Goal: Complete application form: Complete application form

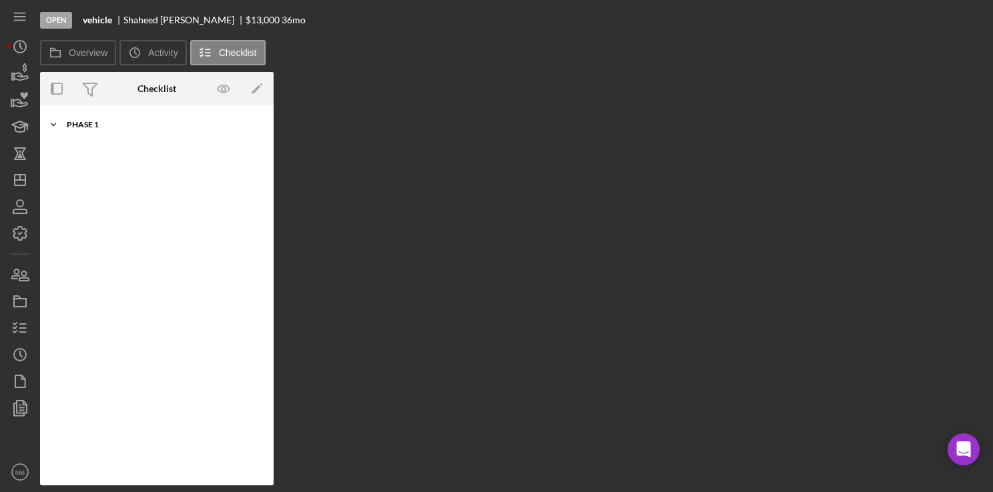
click at [80, 124] on div "Phase 1" at bounding box center [162, 125] width 190 height 8
click at [17, 272] on icon "button" at bounding box center [19, 274] width 33 height 33
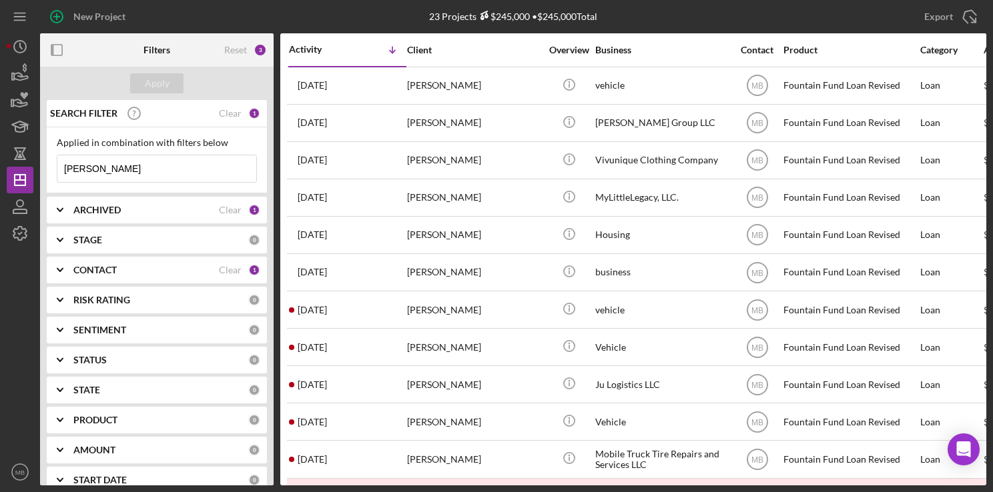
click at [57, 15] on icon "button" at bounding box center [56, 16] width 33 height 33
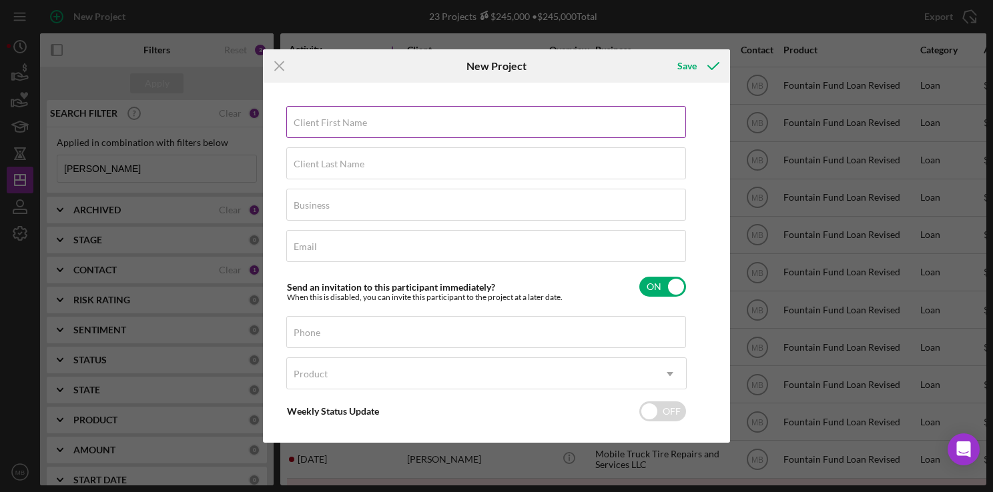
click at [347, 122] on label "Client First Name" at bounding box center [329, 122] width 73 height 11
click at [347, 122] on input "Client First Name" at bounding box center [486, 122] width 400 height 32
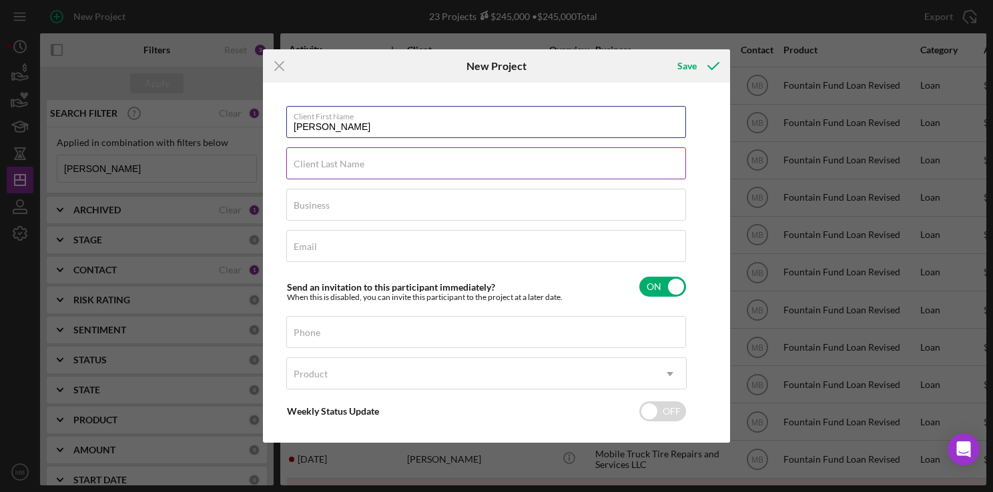
type input "[PERSON_NAME]"
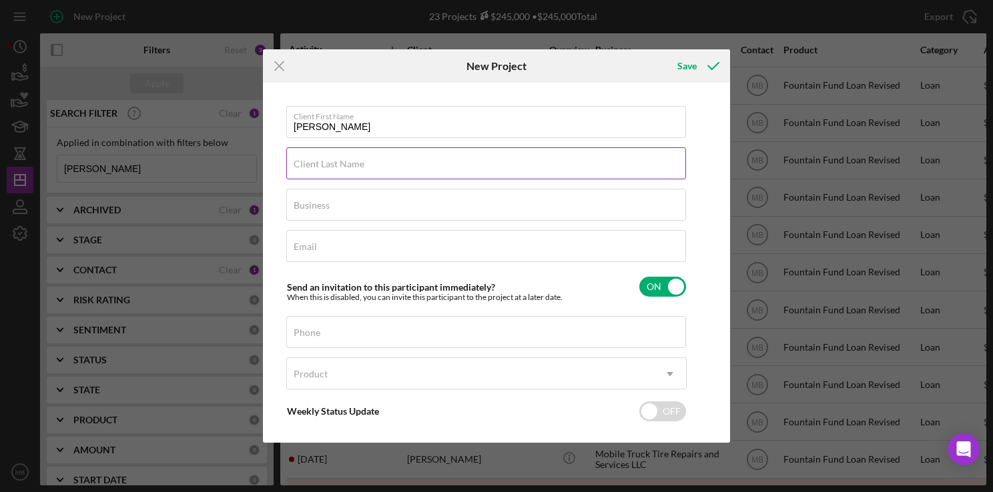
click at [564, 170] on input "Client Last Name" at bounding box center [486, 163] width 400 height 32
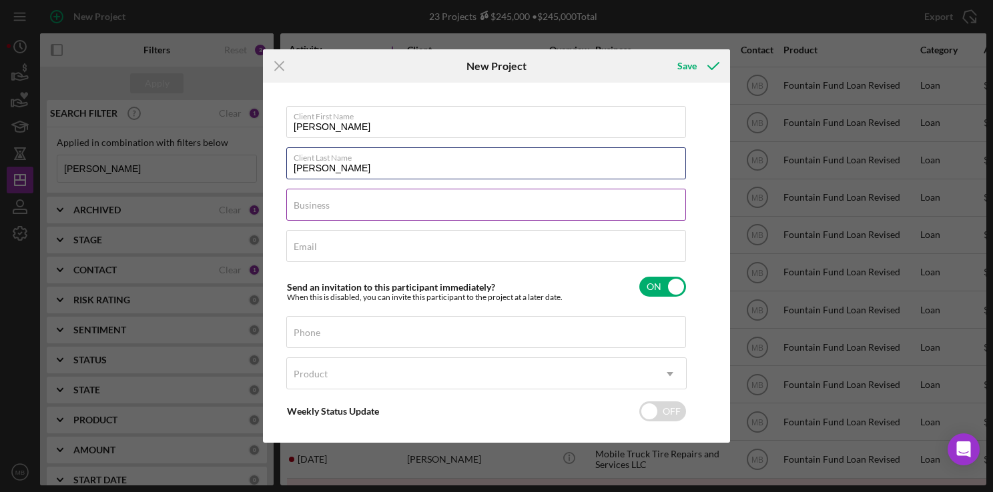
type input "[PERSON_NAME]"
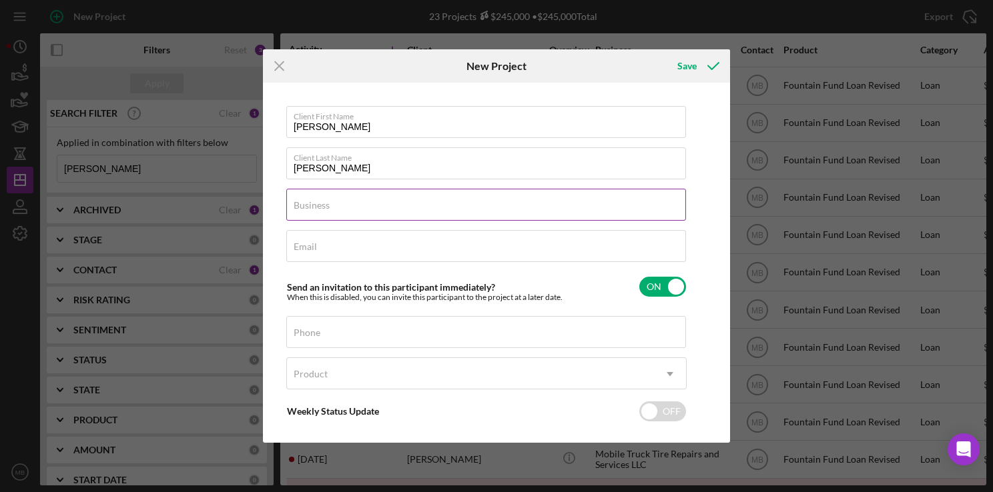
click at [560, 213] on input "Business" at bounding box center [486, 205] width 400 height 32
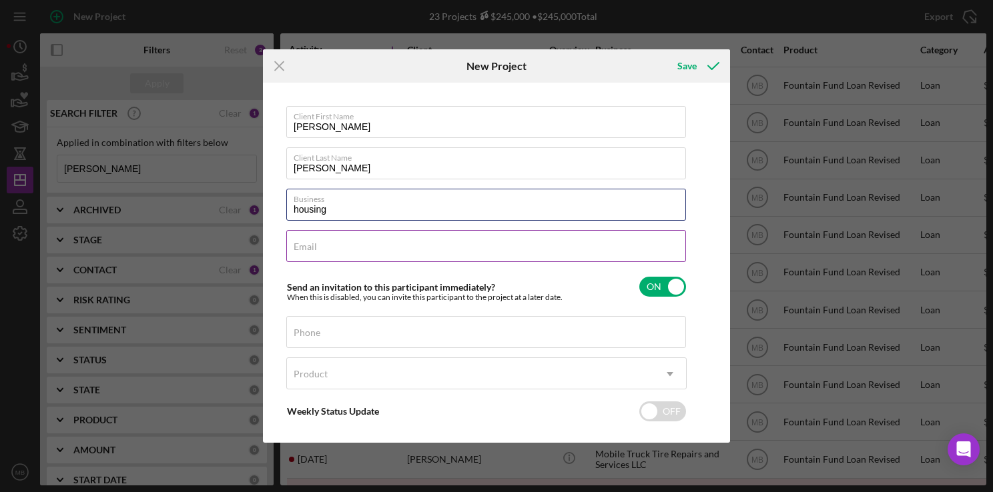
type input "housing"
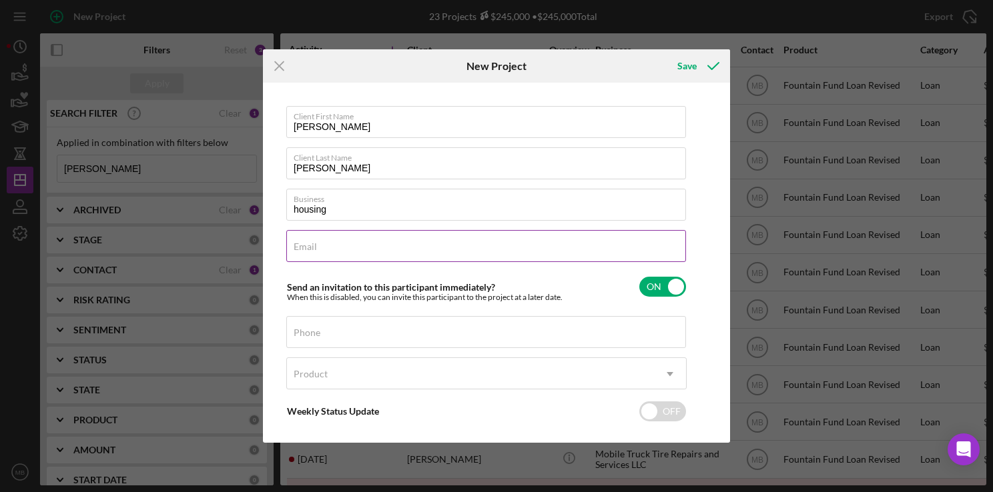
click at [587, 255] on input "Email" at bounding box center [486, 246] width 400 height 32
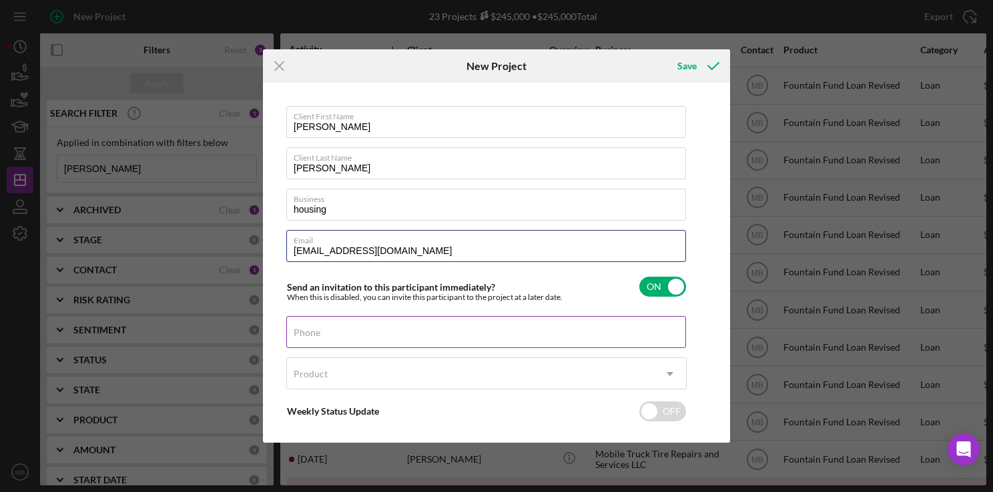
type input "[EMAIL_ADDRESS][DOMAIN_NAME]"
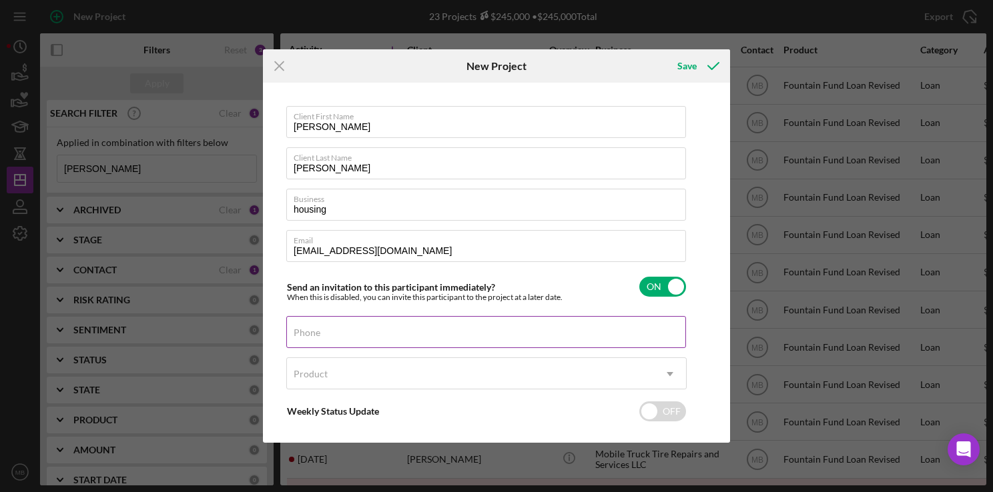
click at [530, 333] on div "Phone" at bounding box center [486, 332] width 400 height 33
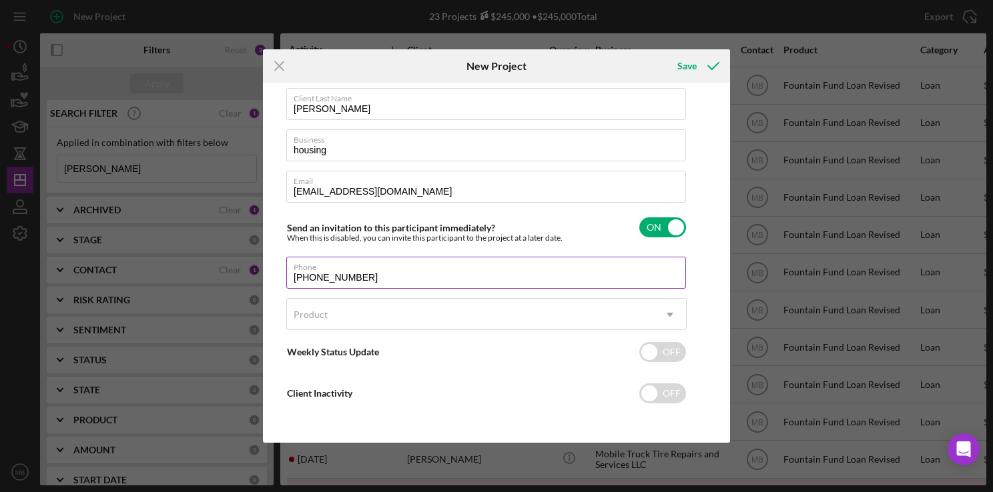
type input "[PHONE_NUMBER]"
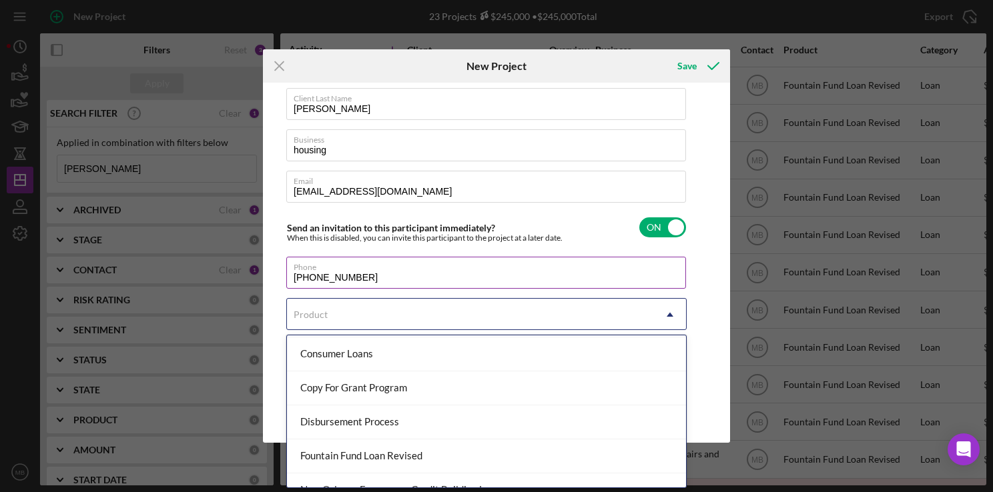
scroll to position [118, 0]
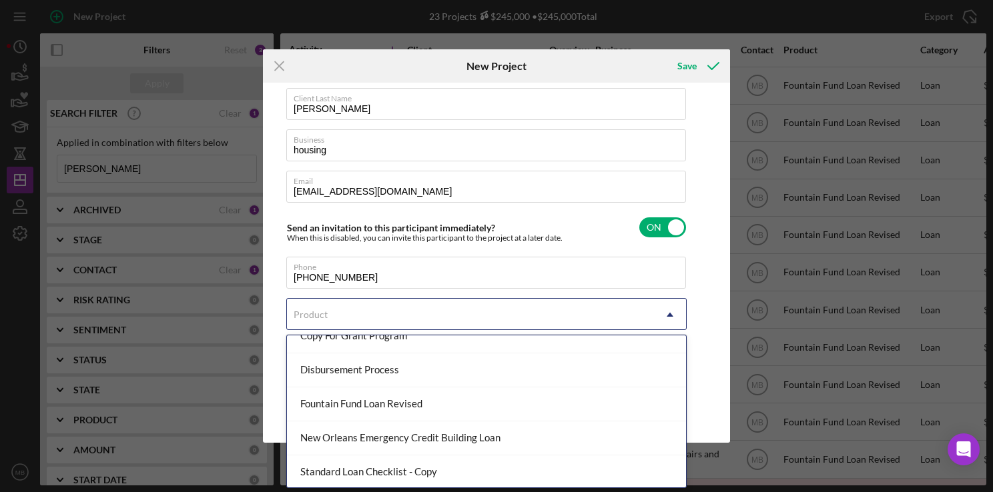
click at [439, 410] on div "Fountain Fund Loan Revised" at bounding box center [486, 405] width 399 height 34
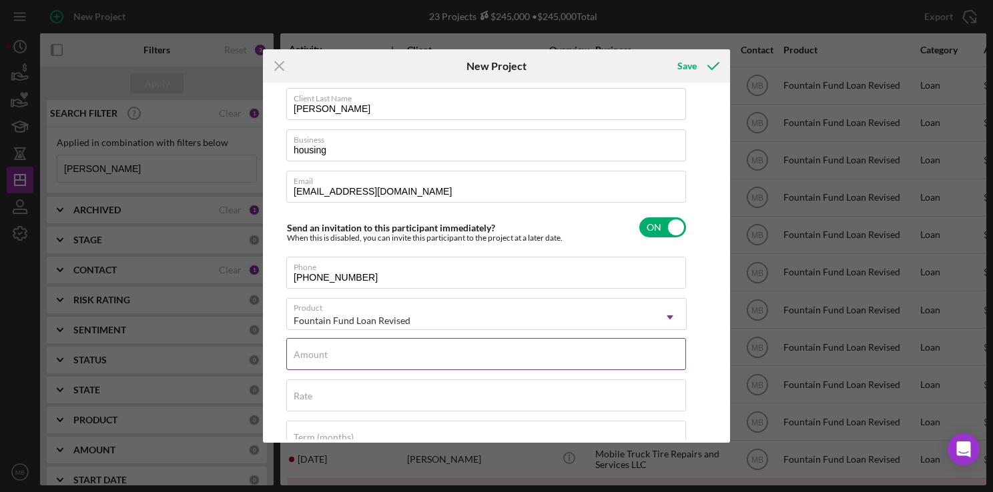
click at [492, 361] on input "Amount" at bounding box center [486, 354] width 400 height 32
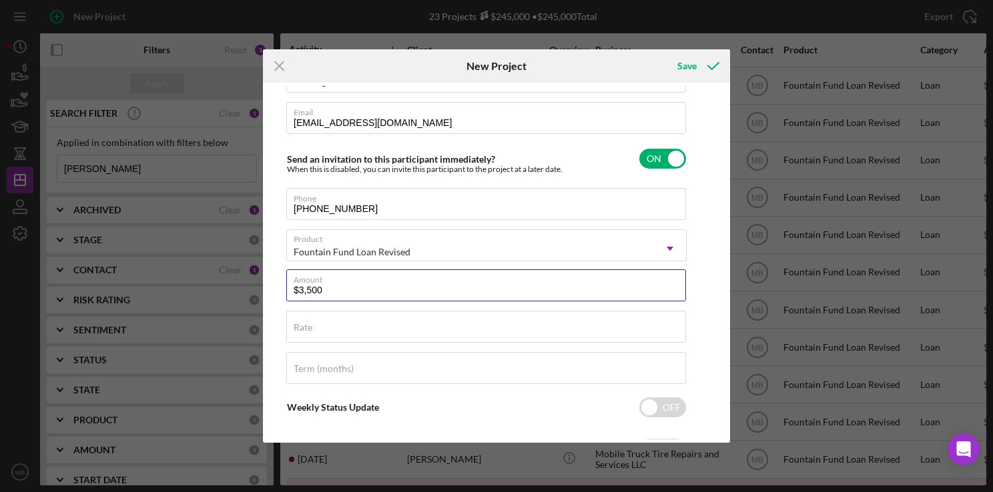
scroll to position [137, 0]
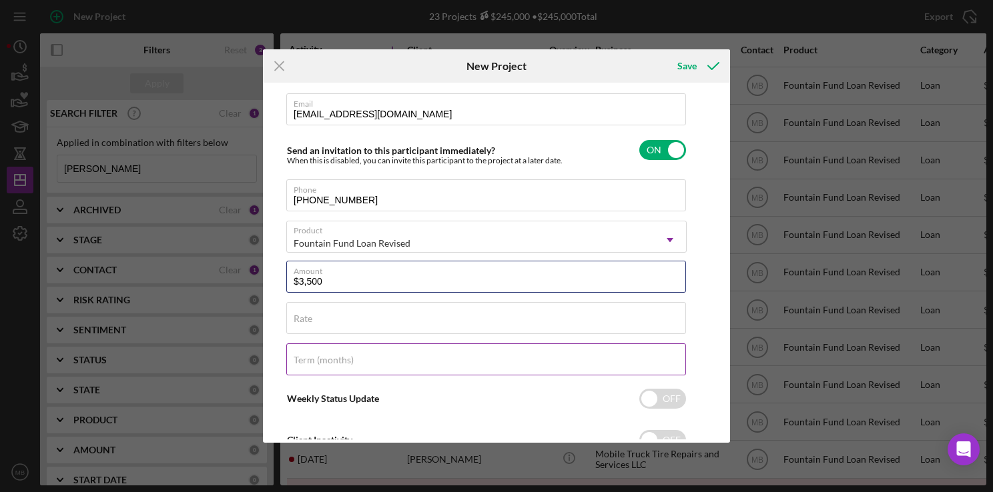
type input "$3,500"
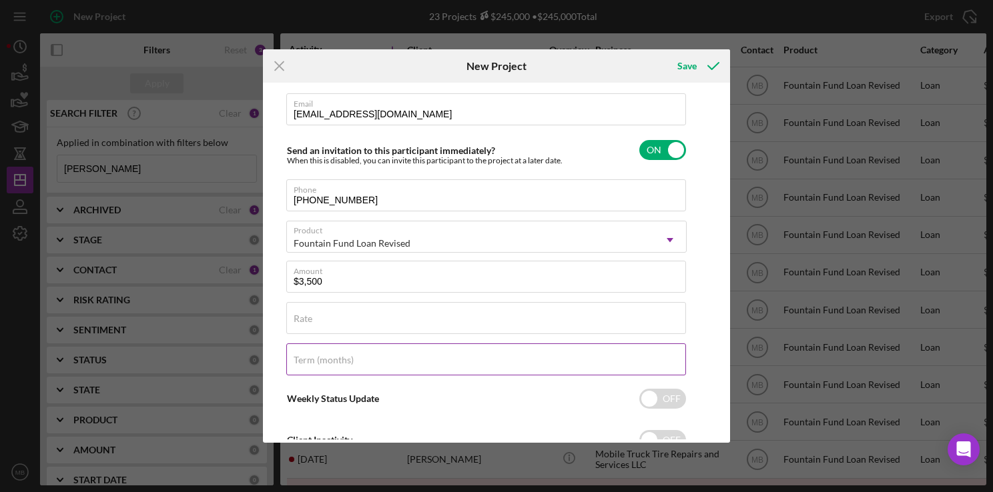
click at [498, 366] on input "Term (months)" at bounding box center [486, 360] width 400 height 32
type input "3"
type input "12"
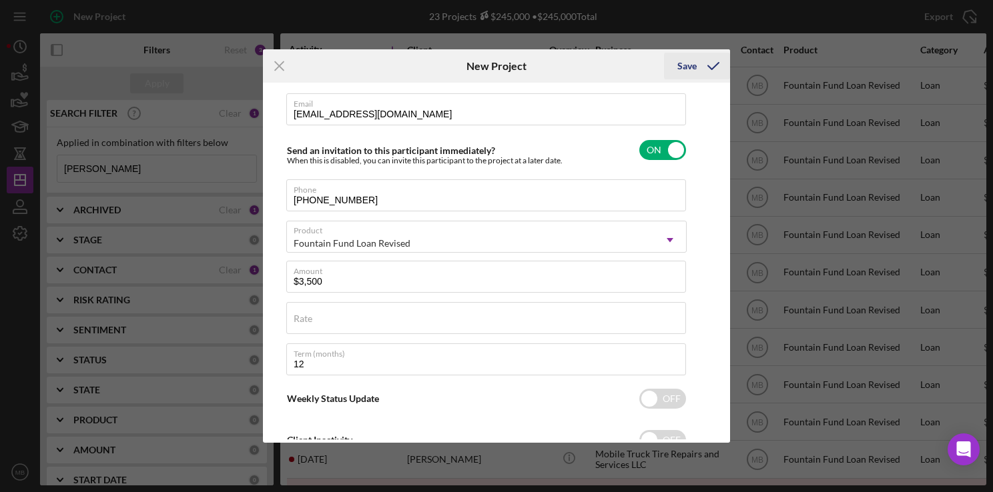
click at [700, 67] on icon "submit" at bounding box center [712, 65] width 33 height 33
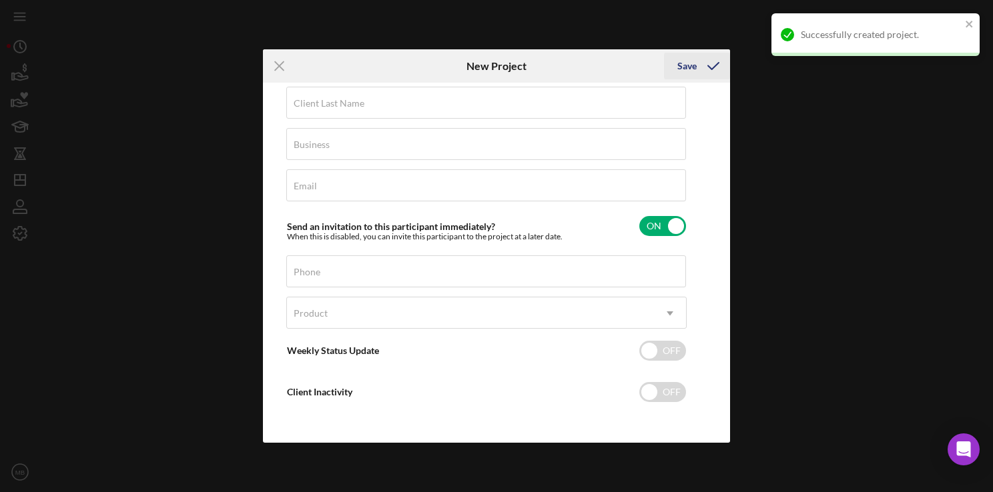
scroll to position [59, 0]
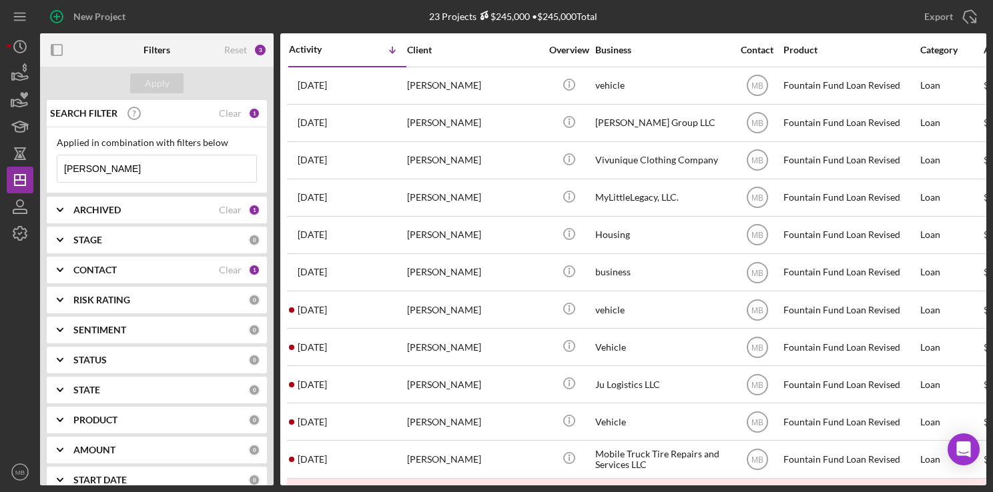
click at [129, 165] on input "[PERSON_NAME]" at bounding box center [156, 168] width 199 height 27
type input "t"
click at [72, 15] on icon "button" at bounding box center [56, 16] width 33 height 33
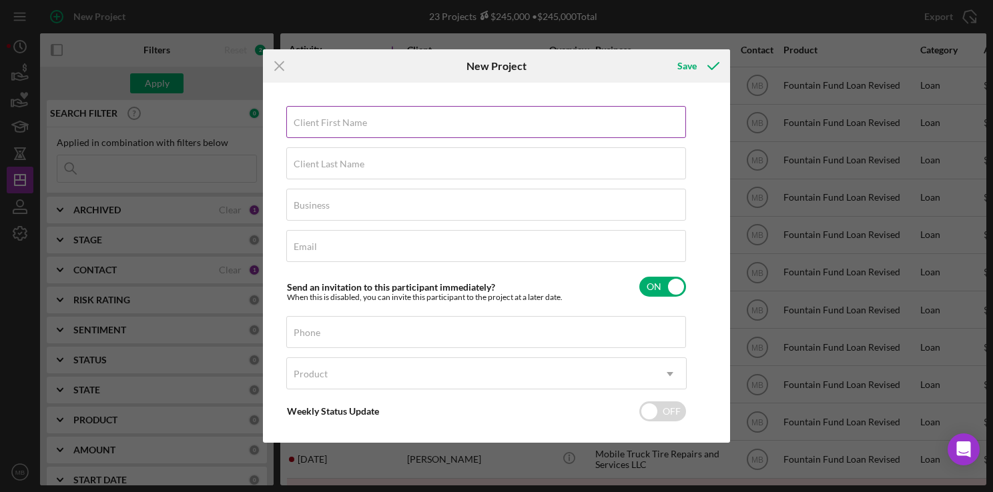
click at [496, 129] on input "Client First Name" at bounding box center [486, 122] width 400 height 32
type input "s"
type input "N"
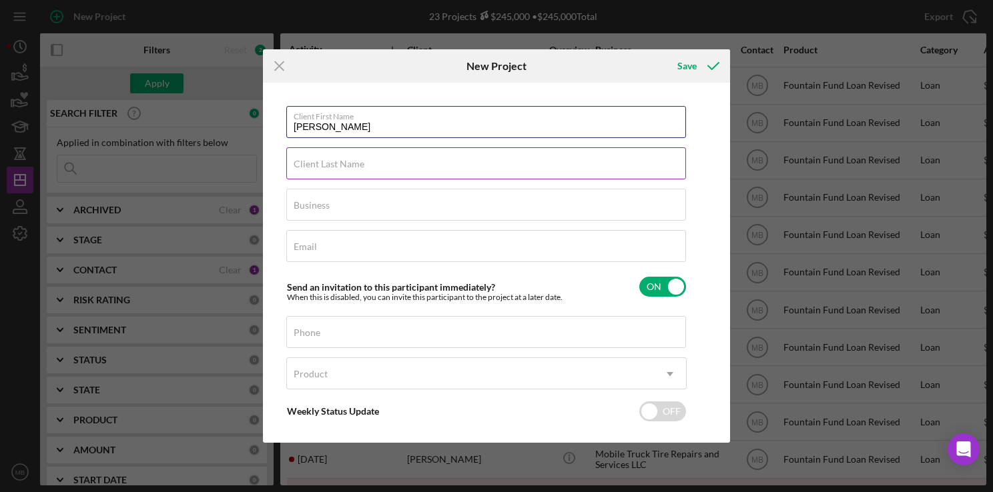
type input "[PERSON_NAME]"
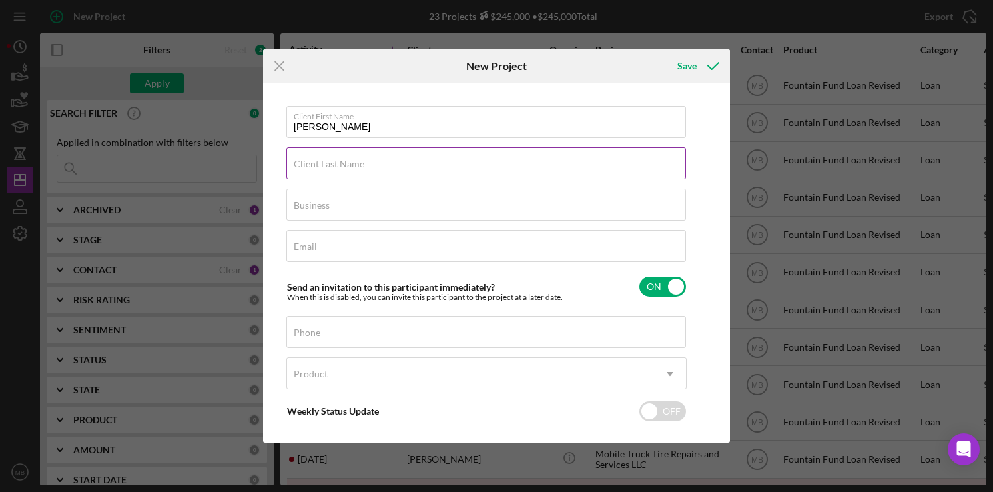
click at [525, 167] on div "Client Last Name Required" at bounding box center [486, 163] width 400 height 33
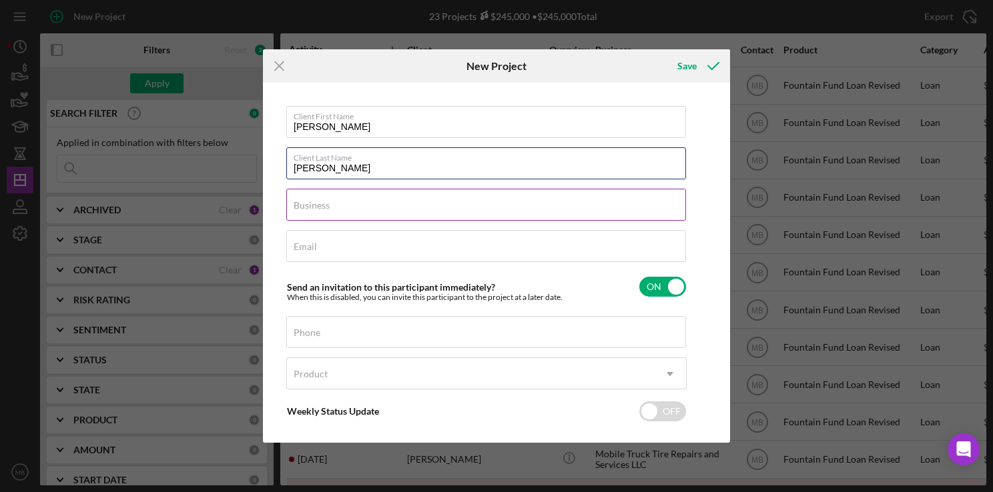
type input "[PERSON_NAME]"
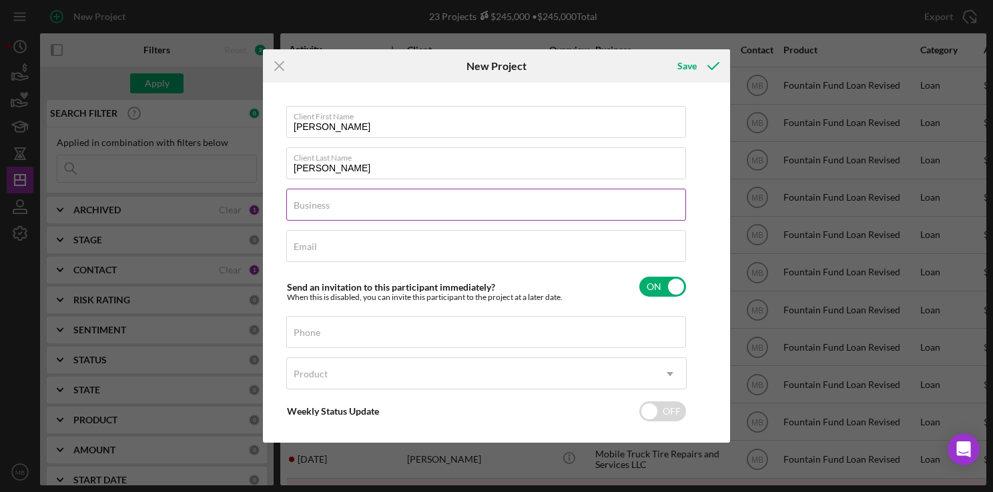
click at [546, 213] on input "Business" at bounding box center [486, 205] width 400 height 32
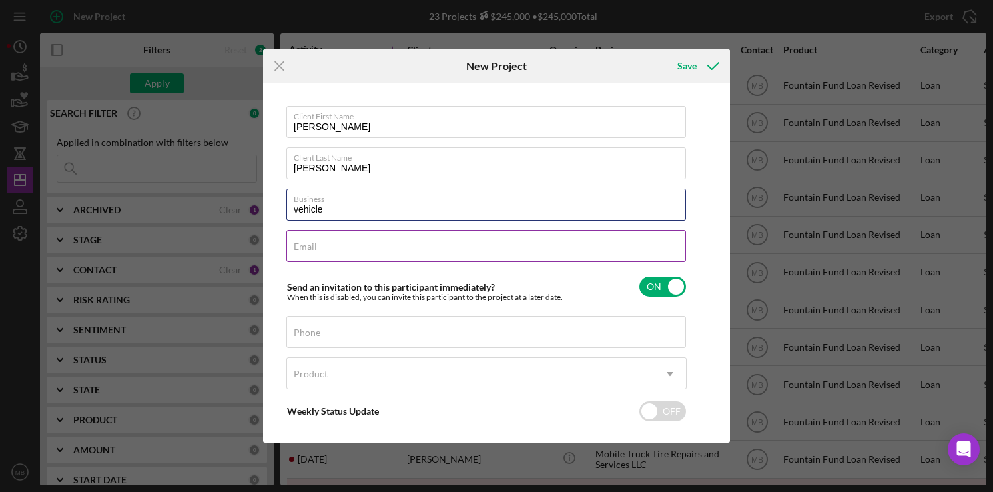
type input "vehicle"
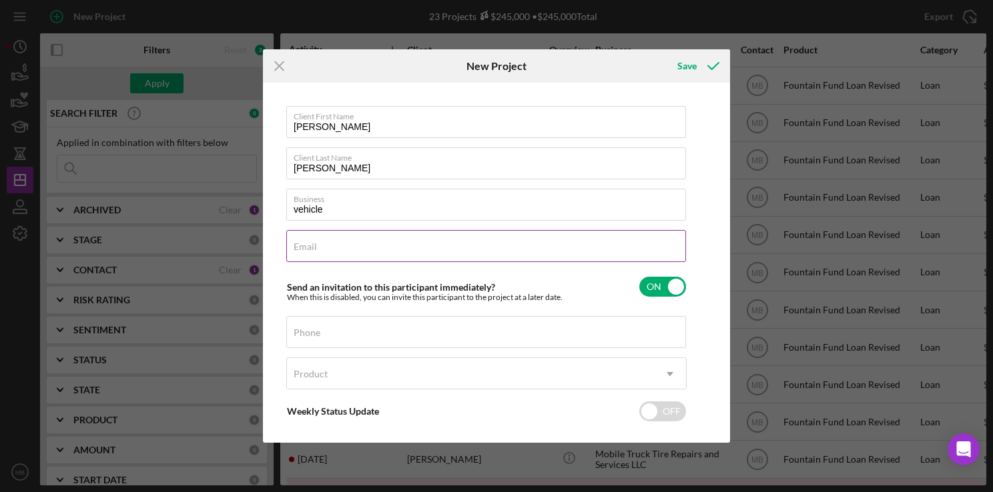
click at [566, 249] on div "Email Required" at bounding box center [486, 246] width 400 height 33
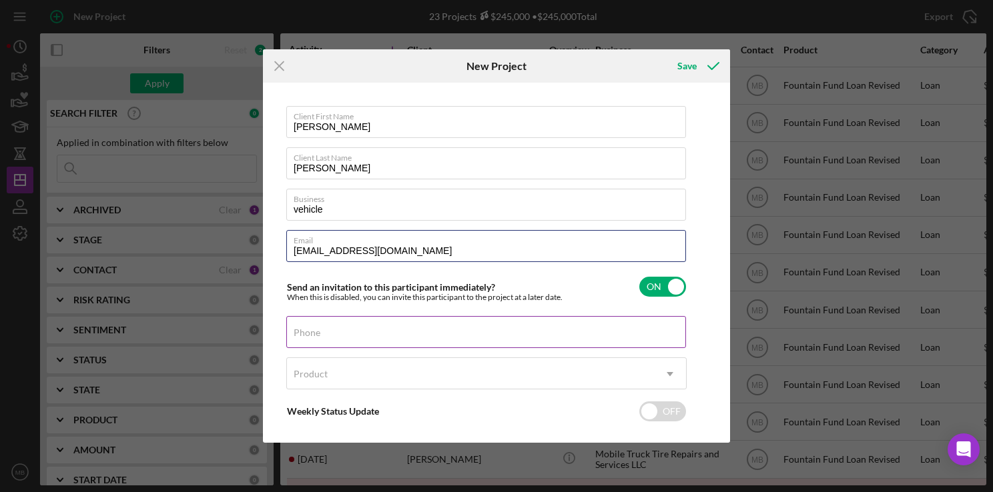
type input "[EMAIL_ADDRESS][DOMAIN_NAME]"
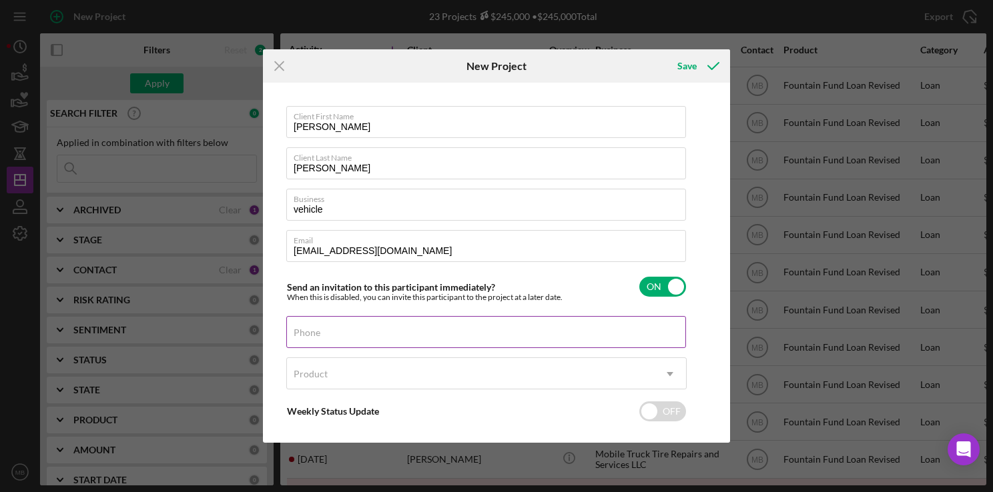
click at [494, 332] on div "Phone" at bounding box center [486, 332] width 400 height 33
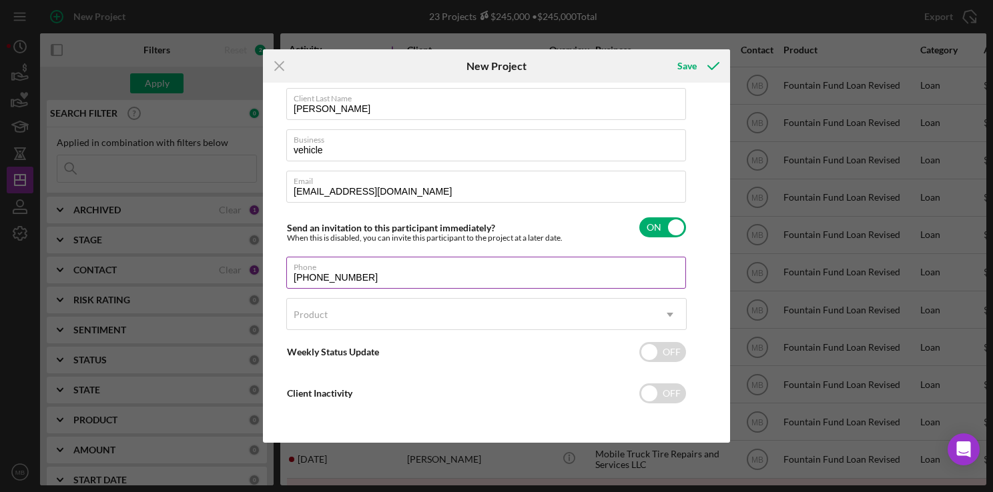
type input "[PHONE_NUMBER]"
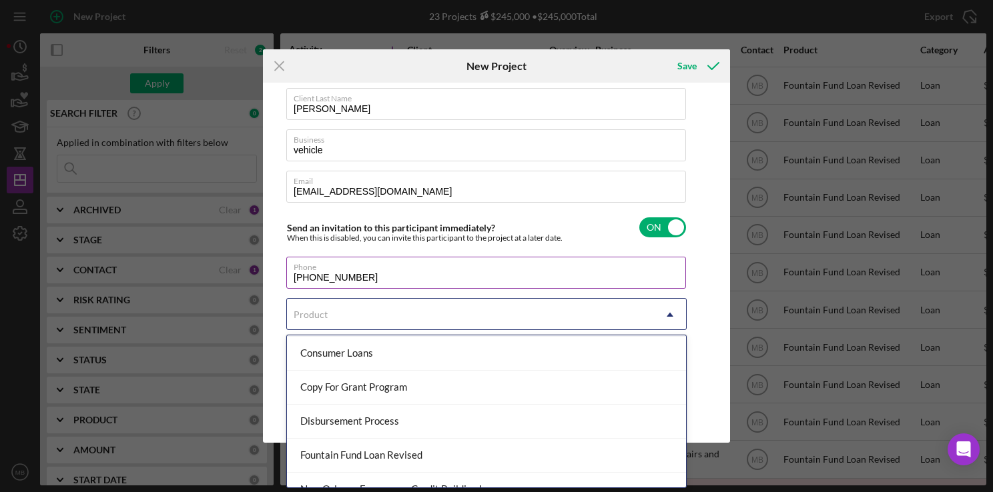
scroll to position [118, 0]
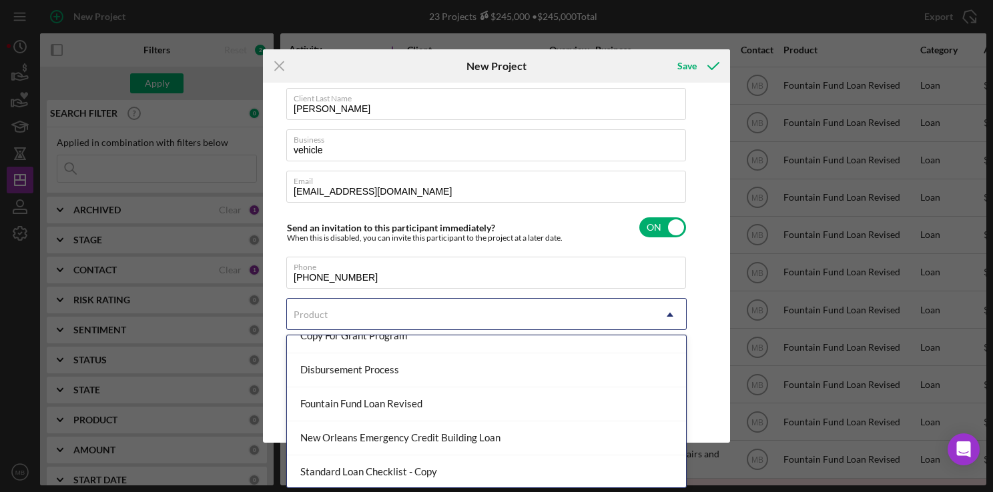
click at [418, 406] on div "Fountain Fund Loan Revised" at bounding box center [486, 405] width 399 height 34
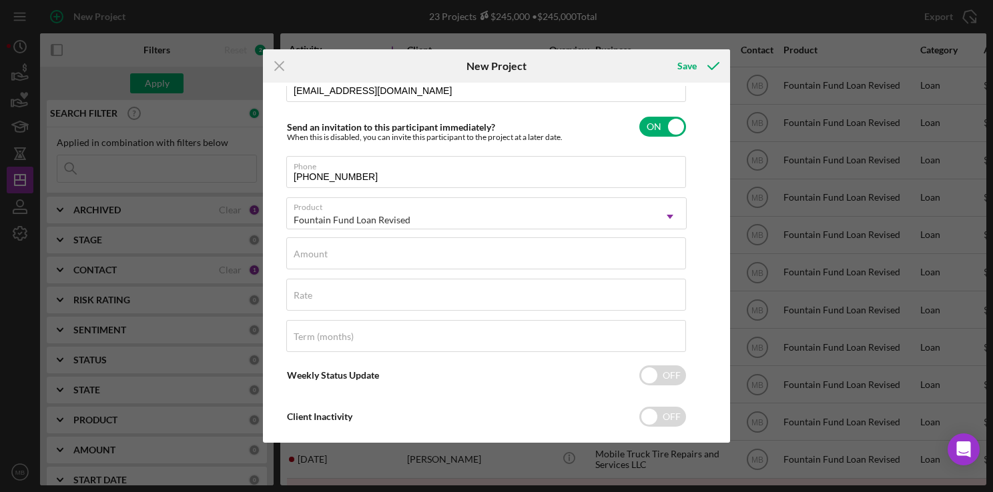
scroll to position [183, 0]
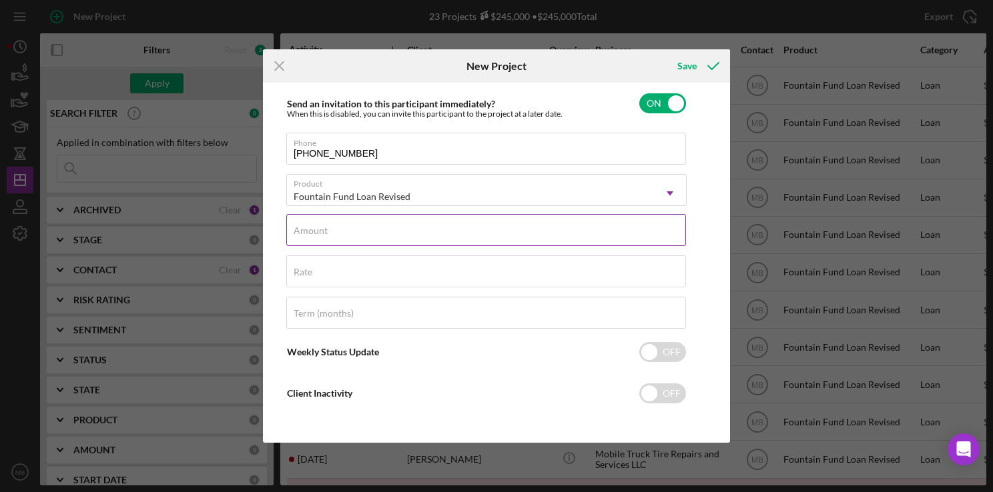
click at [498, 239] on input "Amount" at bounding box center [486, 230] width 400 height 32
type input "$13,000"
click at [487, 314] on div "Term (months)" at bounding box center [486, 313] width 400 height 33
type input "36"
click at [686, 68] on div "Save" at bounding box center [686, 66] width 19 height 27
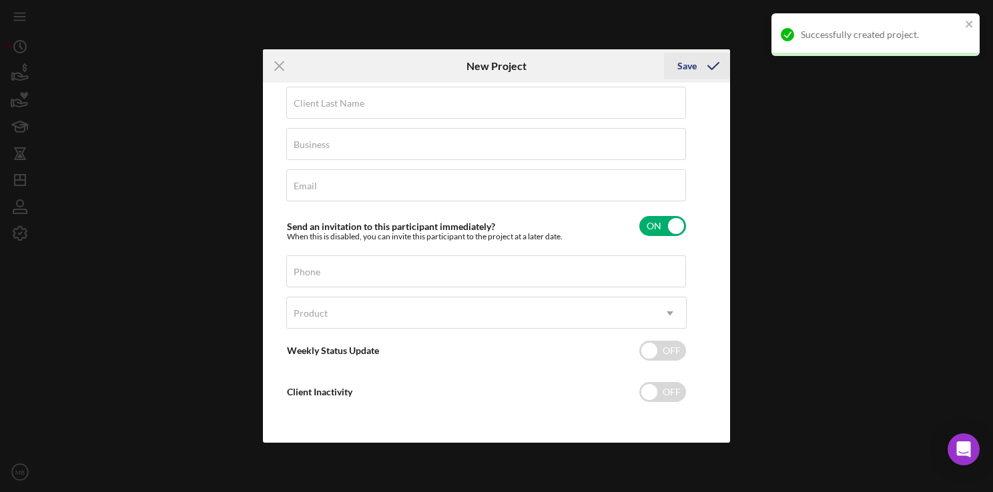
scroll to position [59, 0]
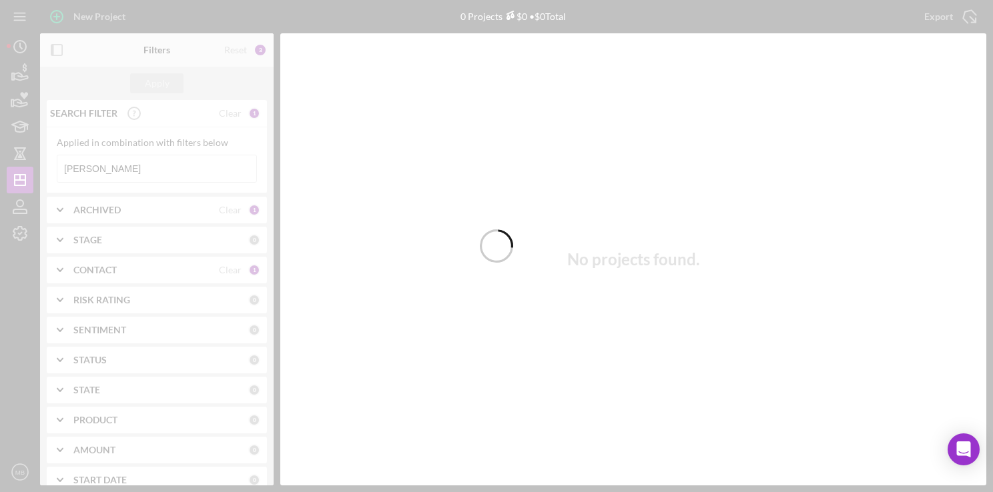
click at [81, 16] on div at bounding box center [496, 246] width 993 height 492
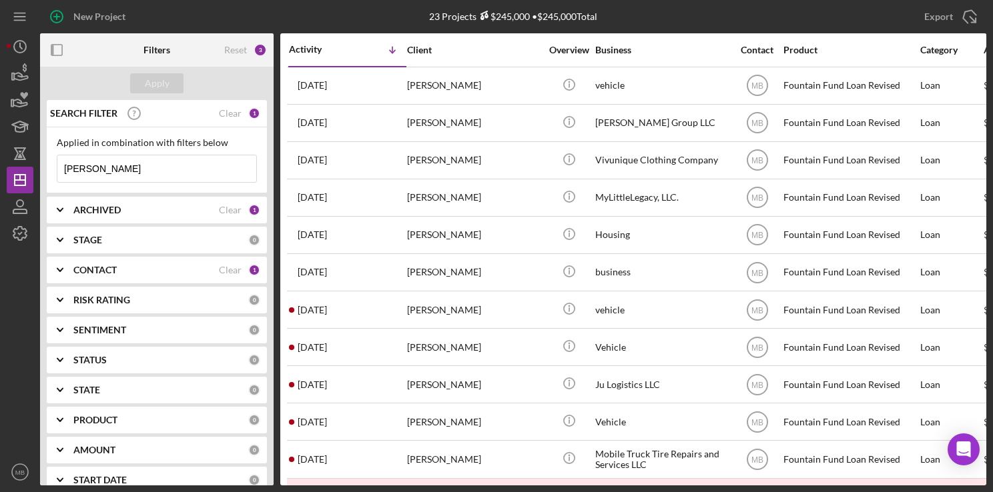
click at [146, 167] on input "[PERSON_NAME]" at bounding box center [156, 168] width 199 height 27
type input "t"
type input "J"
click at [85, 12] on div "New Project" at bounding box center [99, 16] width 52 height 27
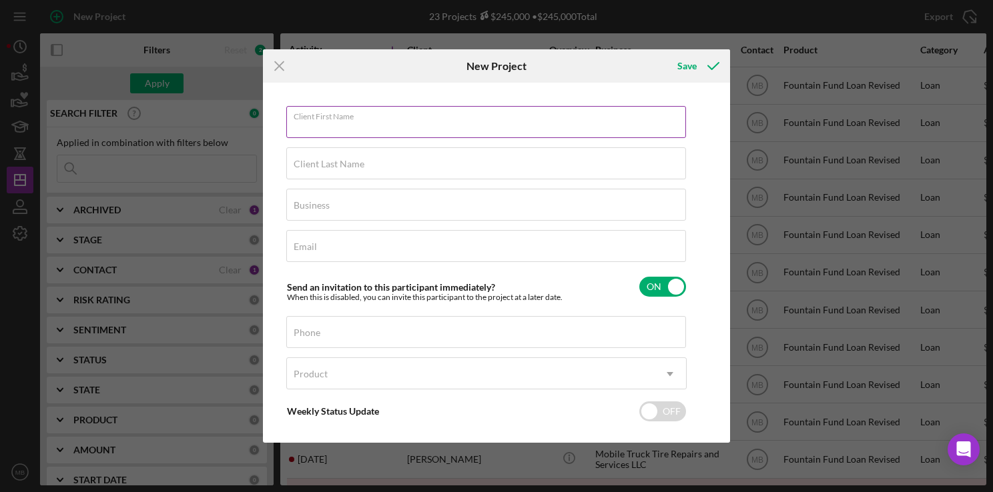
click at [379, 124] on input "Client First Name" at bounding box center [486, 122] width 400 height 32
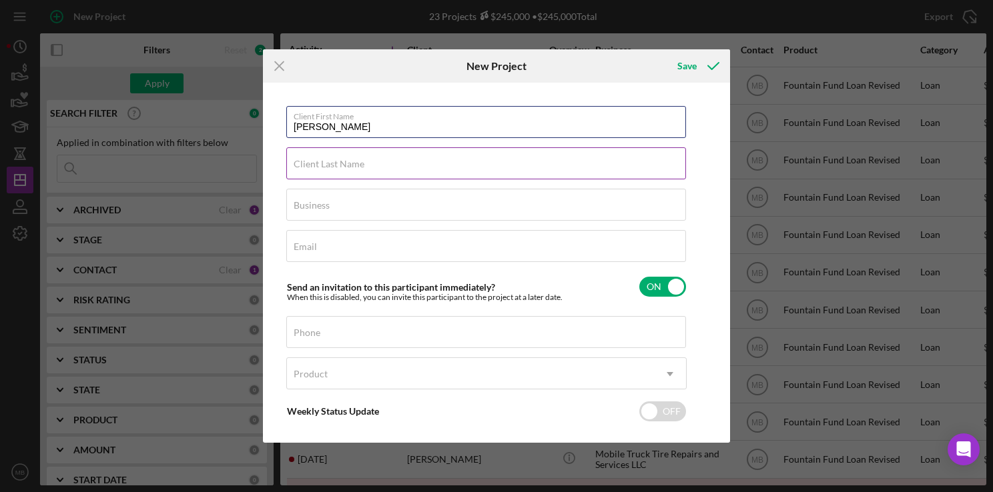
type input "[PERSON_NAME]"
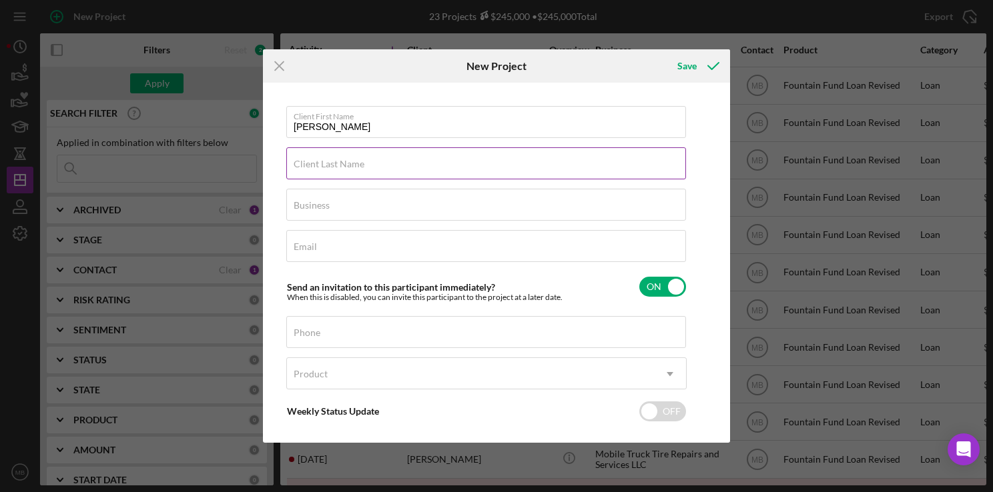
click at [382, 153] on div "Client Last Name Required" at bounding box center [486, 163] width 400 height 33
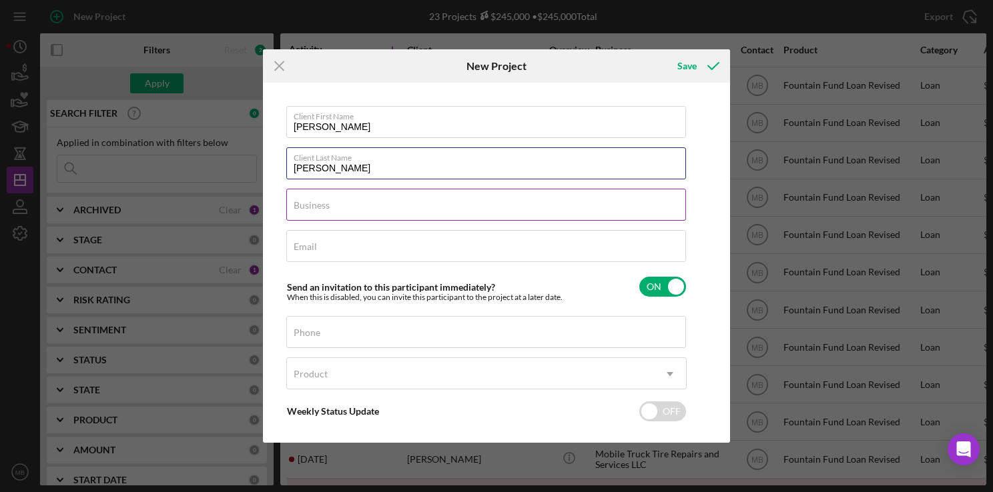
type input "[PERSON_NAME]"
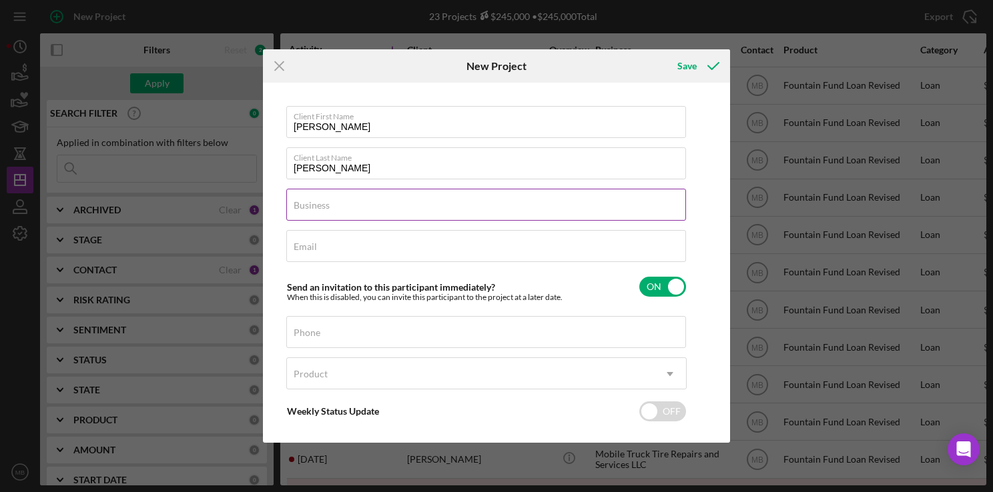
click at [540, 214] on input "Business" at bounding box center [486, 205] width 400 height 32
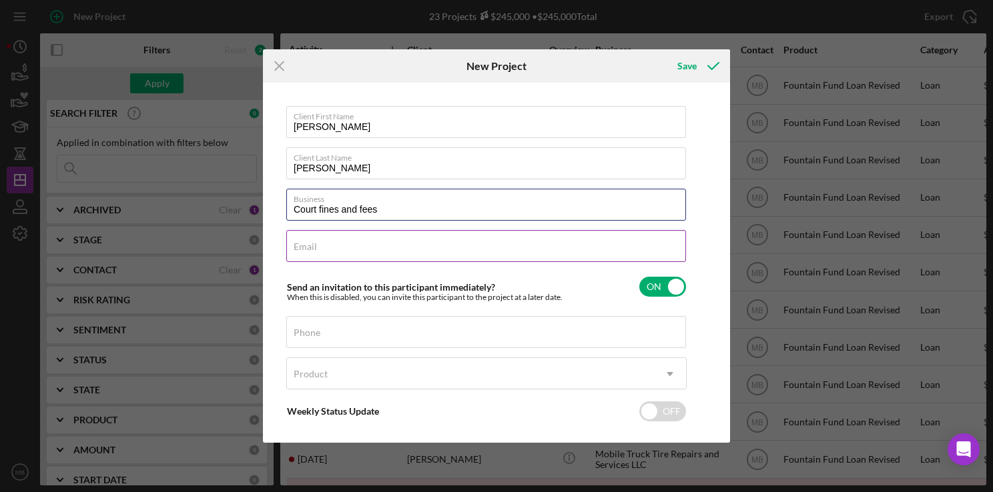
type input "Court fines and fees"
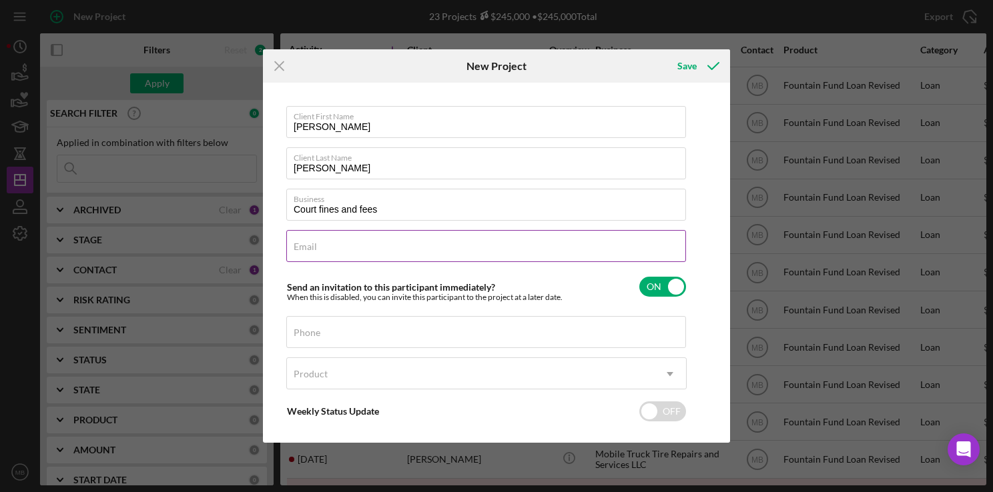
click at [595, 255] on input "Email" at bounding box center [486, 246] width 400 height 32
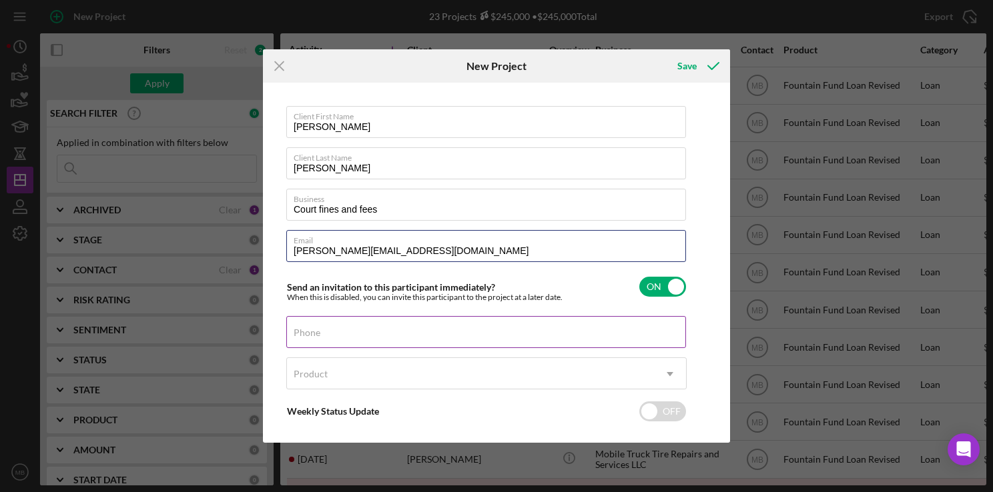
type input "[PERSON_NAME][EMAIL_ADDRESS][DOMAIN_NAME]"
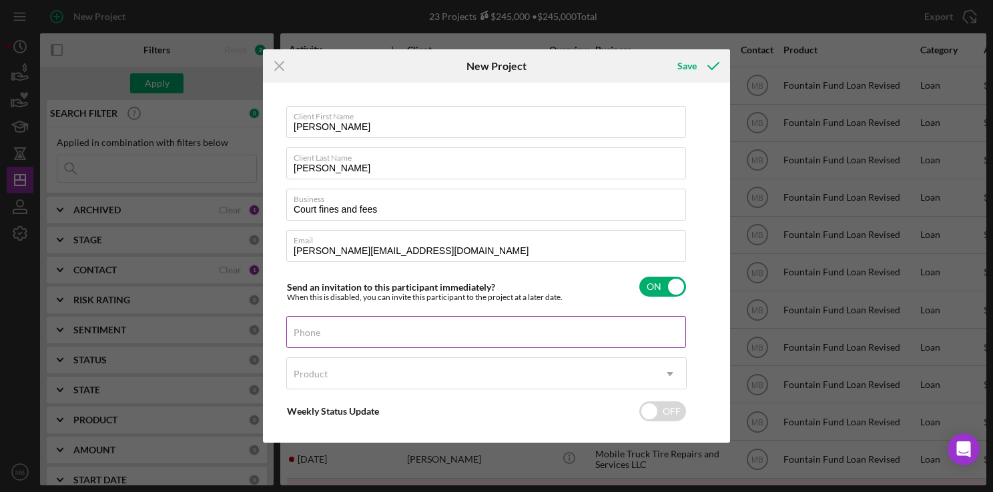
click at [521, 342] on input "Phone" at bounding box center [486, 332] width 400 height 32
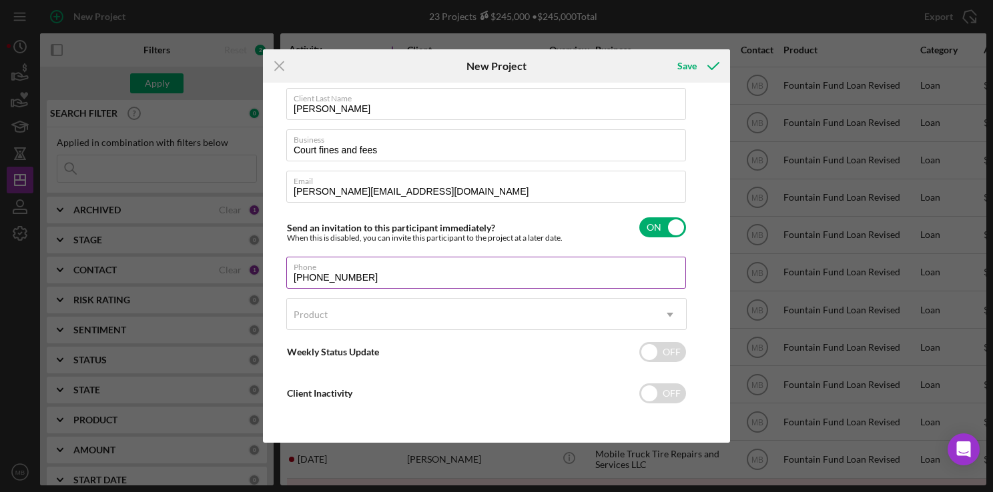
type input "[PHONE_NUMBER]"
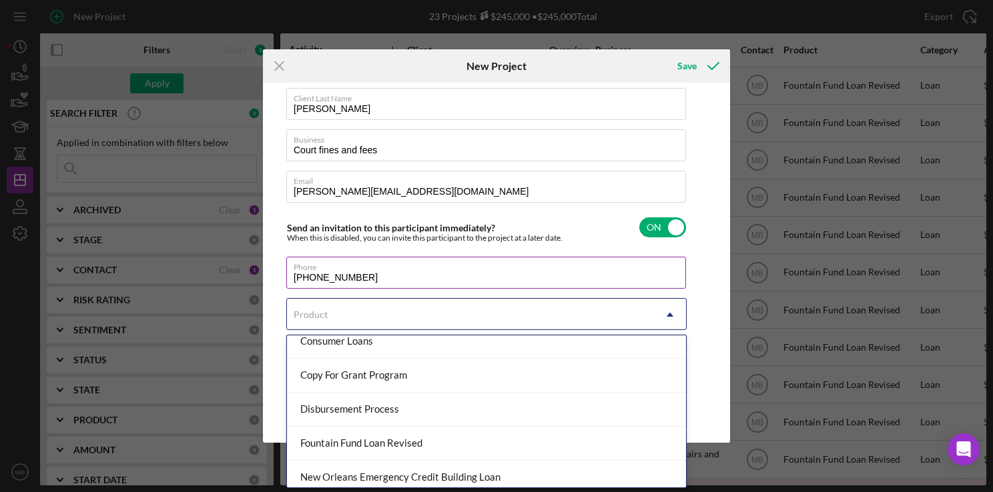
scroll to position [118, 0]
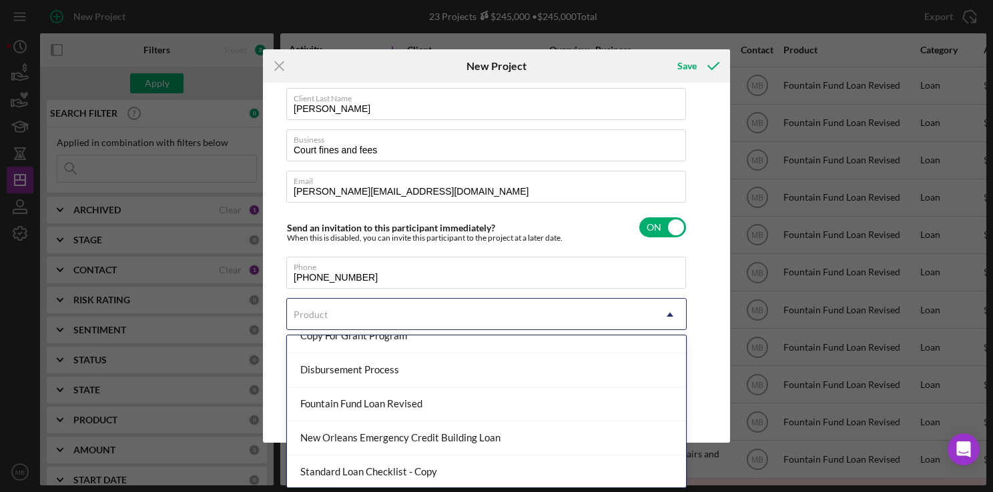
click at [422, 410] on div "Fountain Fund Loan Revised" at bounding box center [486, 405] width 399 height 34
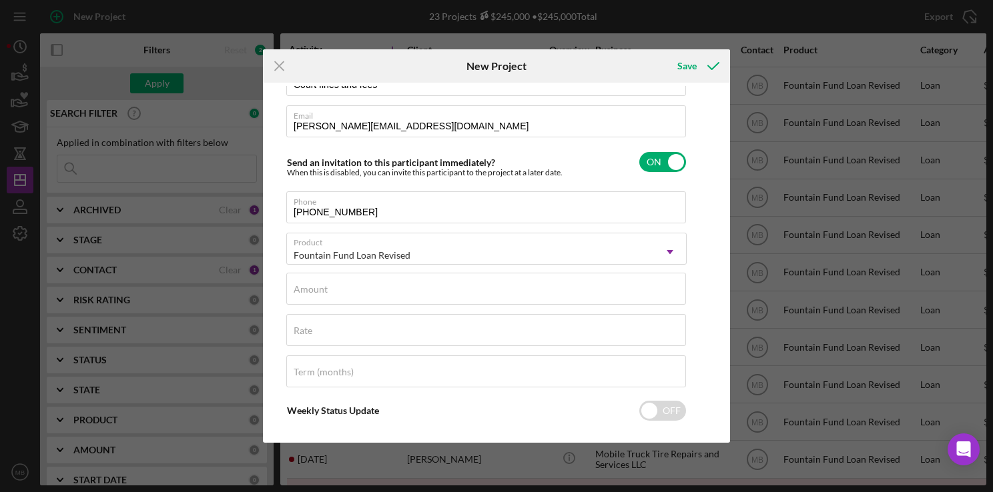
scroll to position [145, 0]
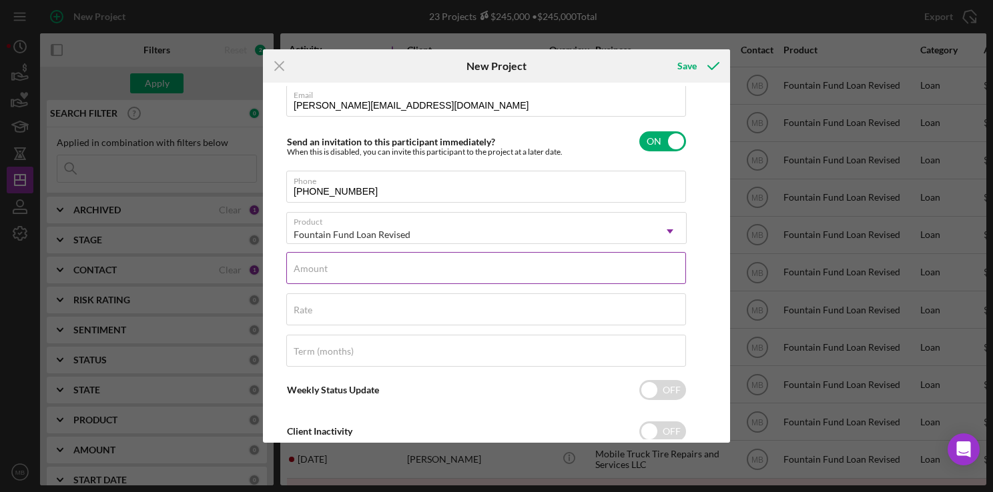
click at [472, 273] on input "Amount" at bounding box center [486, 268] width 400 height 32
type input "$5,000"
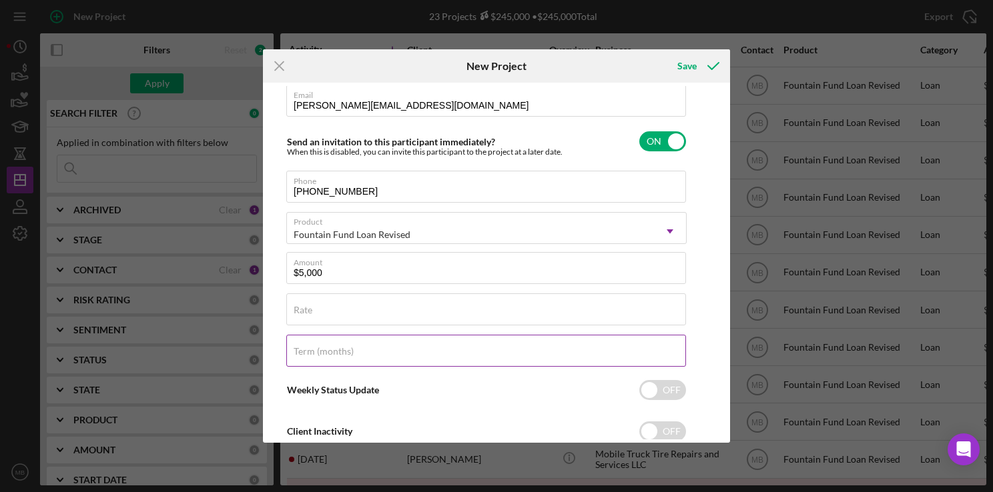
click at [510, 358] on input "Term (months)" at bounding box center [486, 351] width 400 height 32
type input "12"
click at [689, 64] on div "Save" at bounding box center [686, 66] width 19 height 27
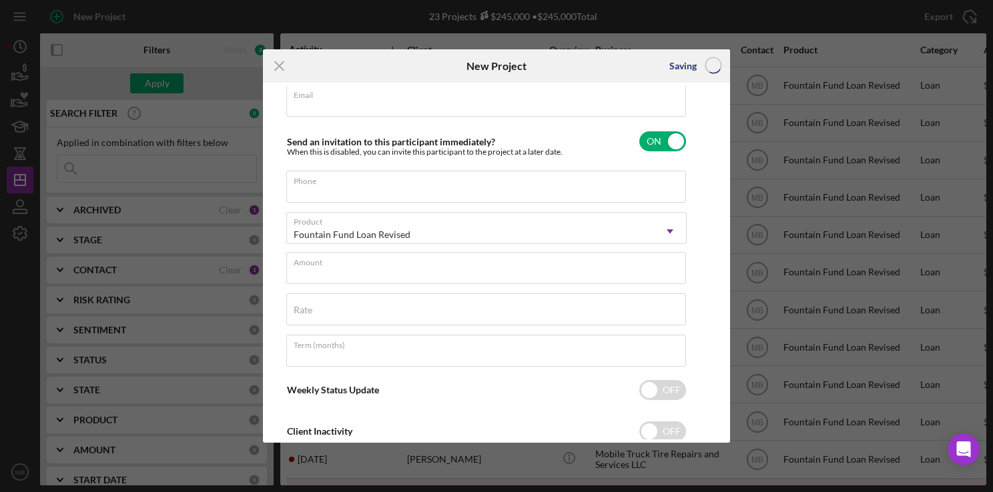
scroll to position [59, 0]
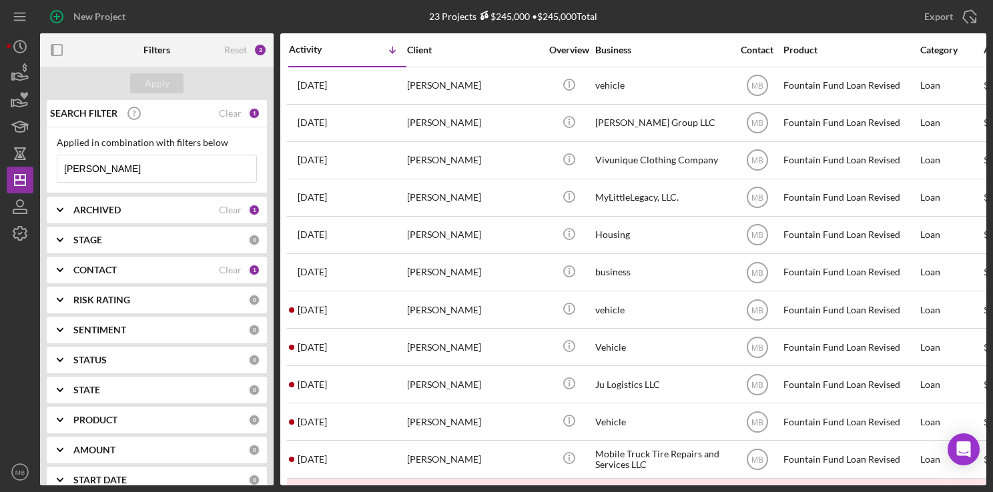
click at [95, 15] on div "New Project" at bounding box center [99, 16] width 52 height 27
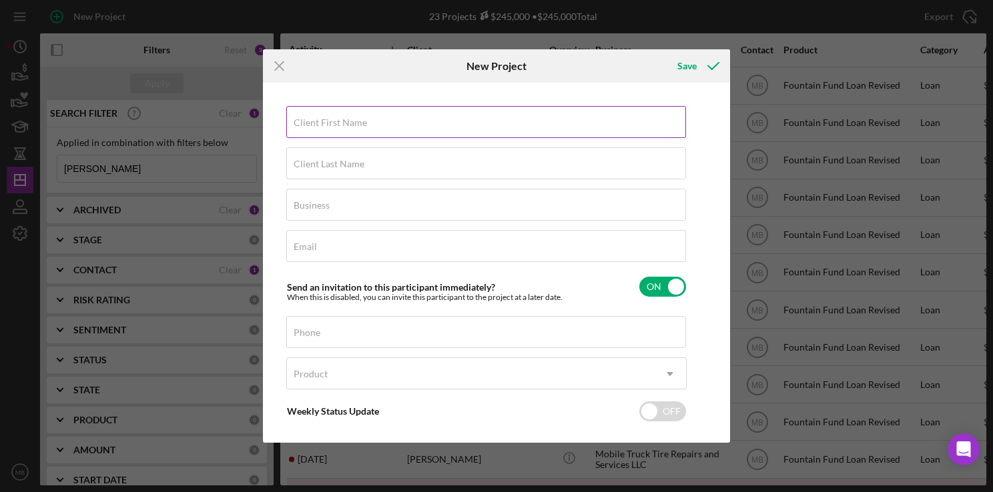
click at [320, 119] on label "Client First Name" at bounding box center [329, 122] width 73 height 11
click at [320, 119] on input "Client First Name" at bounding box center [486, 122] width 400 height 32
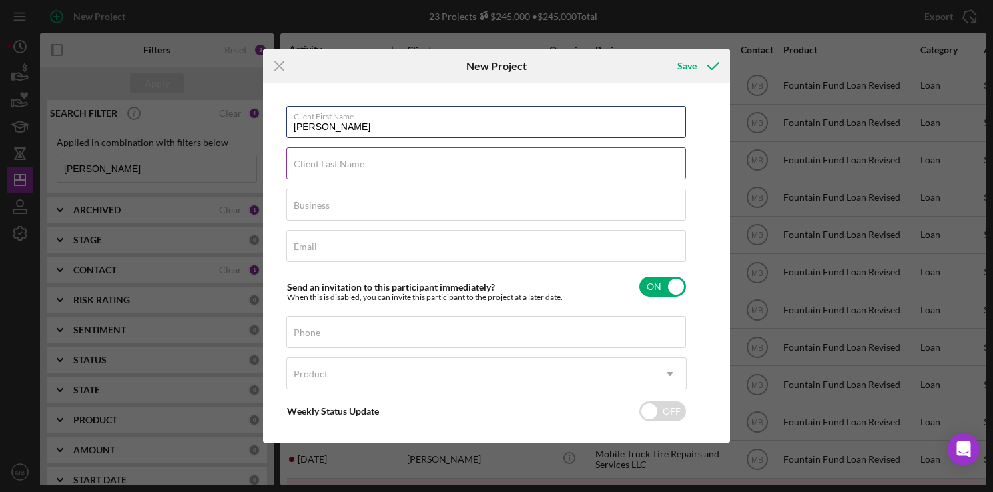
type input "[PERSON_NAME]"
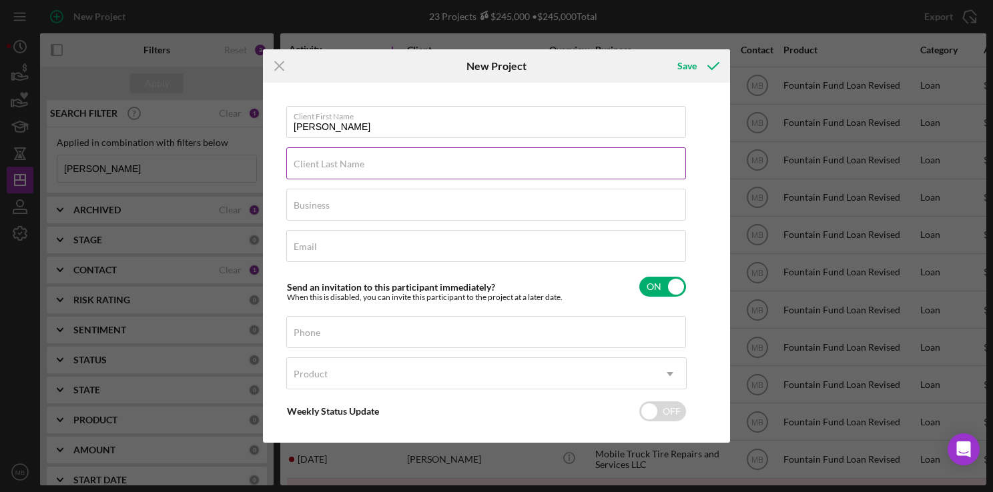
click at [566, 165] on div "Client Last Name Required" at bounding box center [486, 163] width 400 height 33
type input "[PERSON_NAME]"
click at [664, 53] on button "Save" at bounding box center [697, 66] width 66 height 27
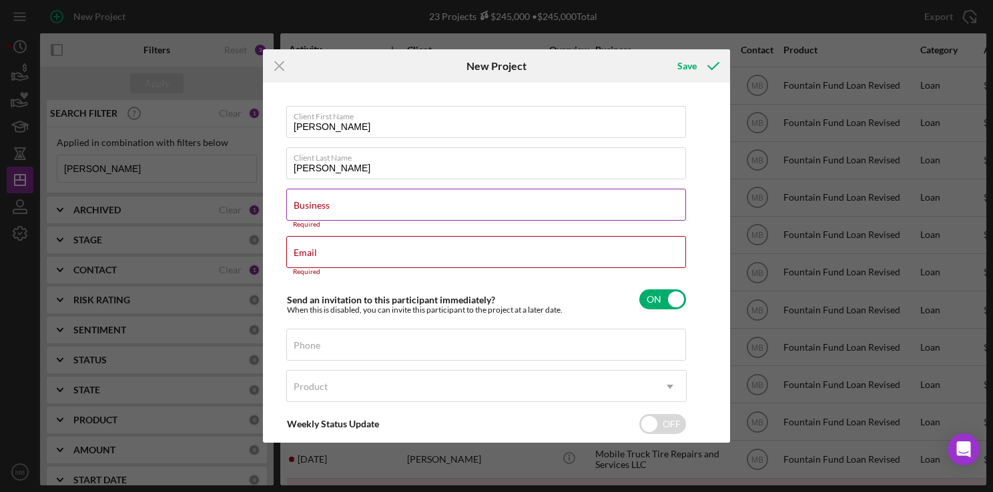
click at [522, 213] on input "Business" at bounding box center [486, 205] width 400 height 32
type input "n"
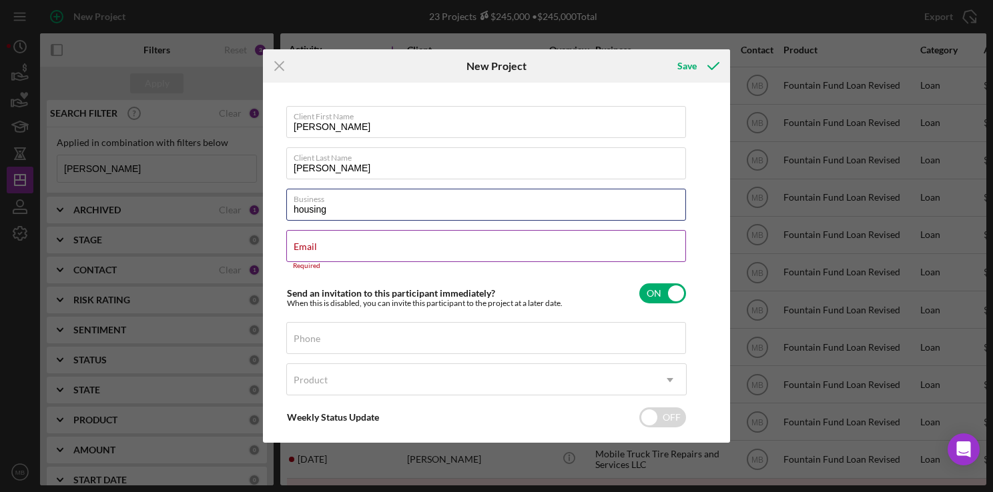
type input "housing"
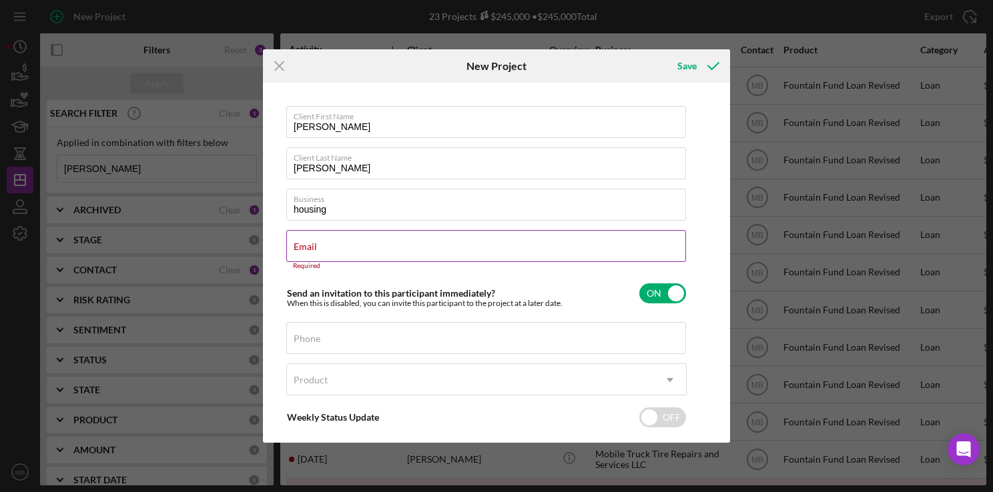
click at [594, 253] on input "Email" at bounding box center [486, 246] width 400 height 32
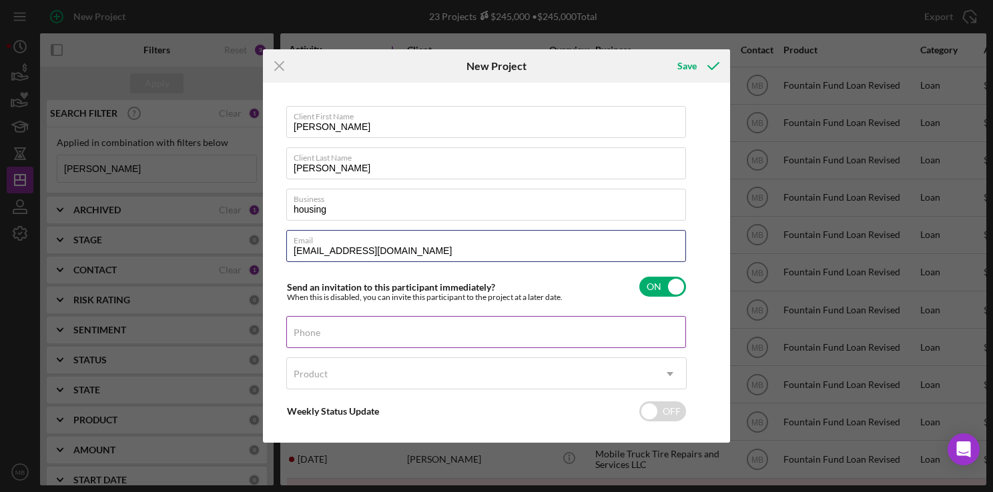
type input "[EMAIL_ADDRESS][DOMAIN_NAME]"
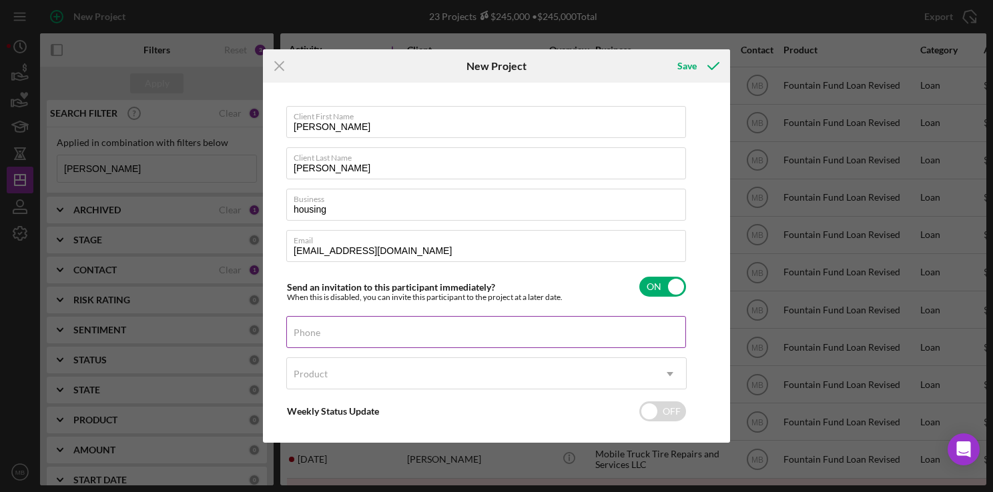
click at [462, 339] on input "Phone" at bounding box center [486, 332] width 400 height 32
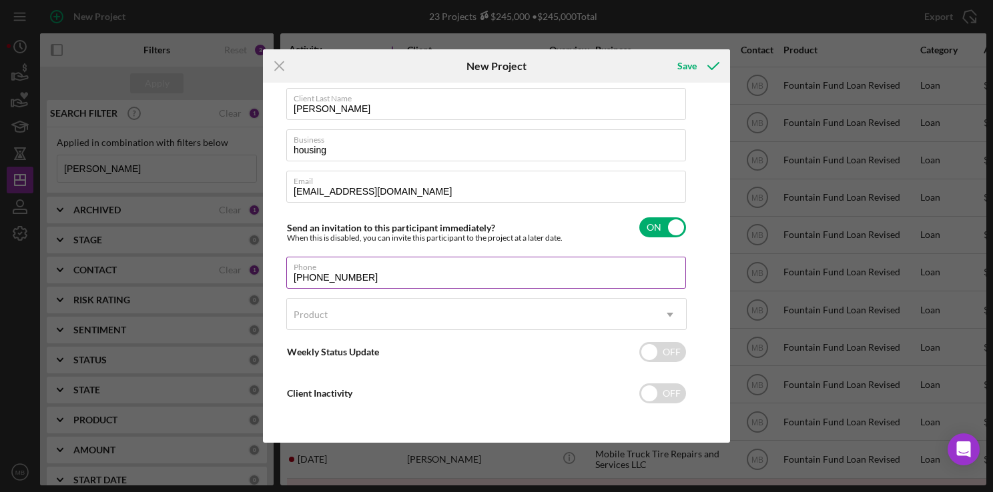
type input "[PHONE_NUMBER]"
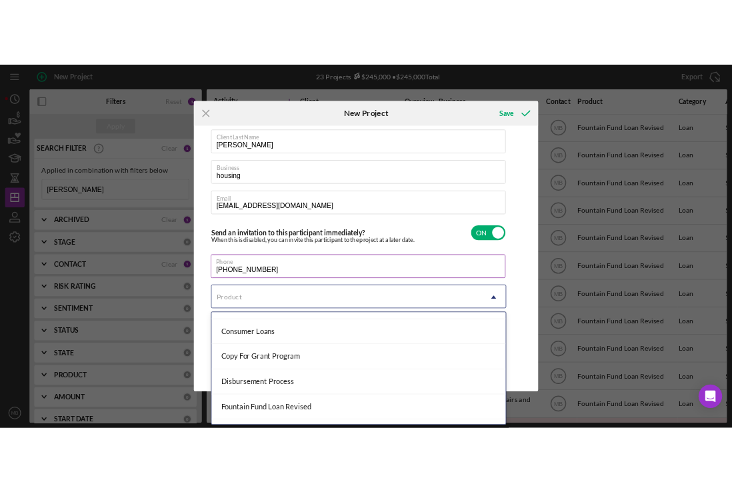
scroll to position [118, 0]
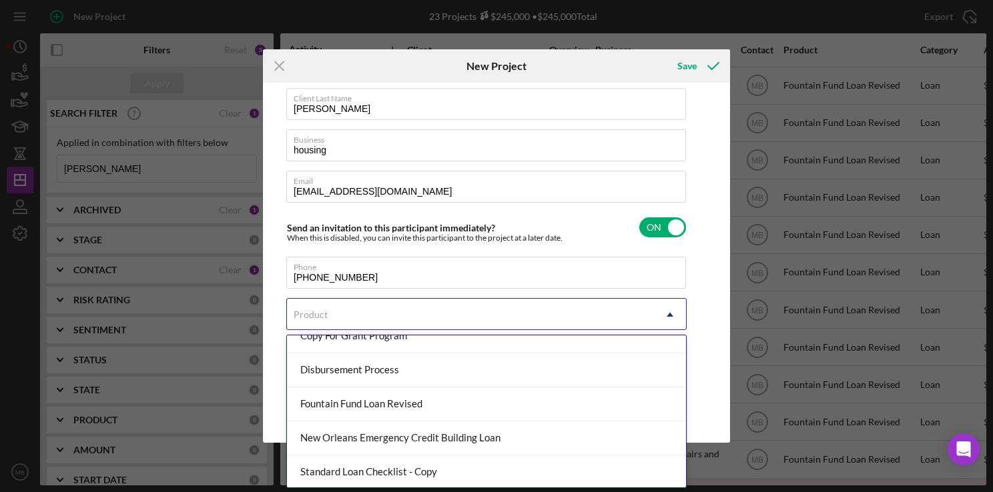
click at [432, 406] on div "Fountain Fund Loan Revised" at bounding box center [486, 405] width 399 height 34
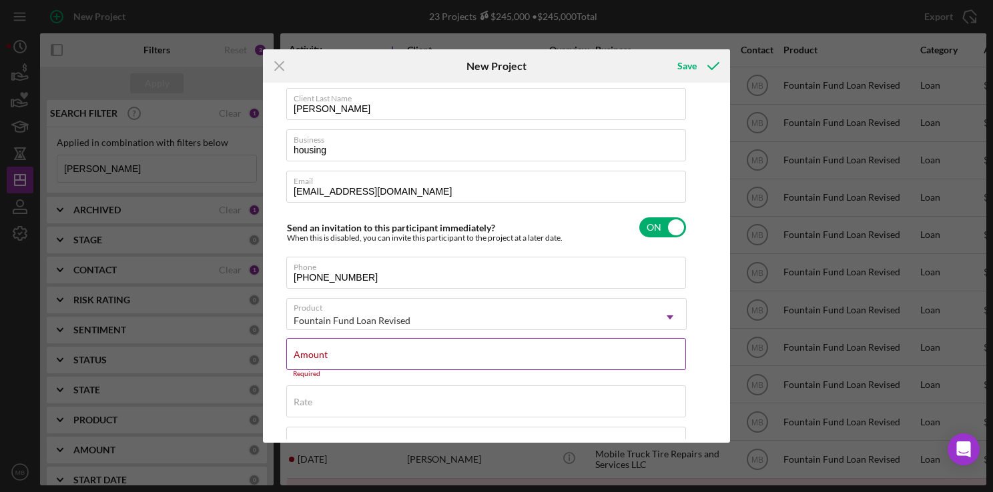
click at [454, 360] on input "Amount" at bounding box center [486, 354] width 400 height 32
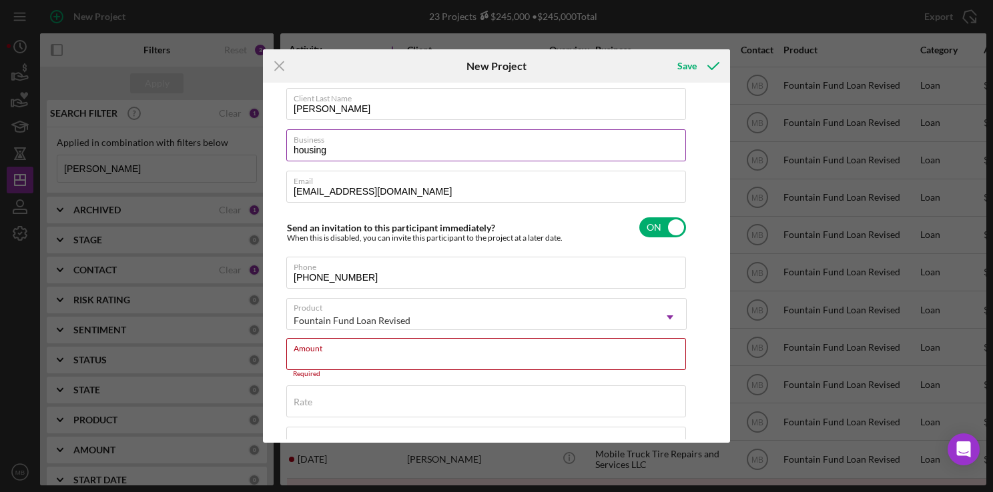
click at [379, 153] on input "housing" at bounding box center [486, 145] width 400 height 32
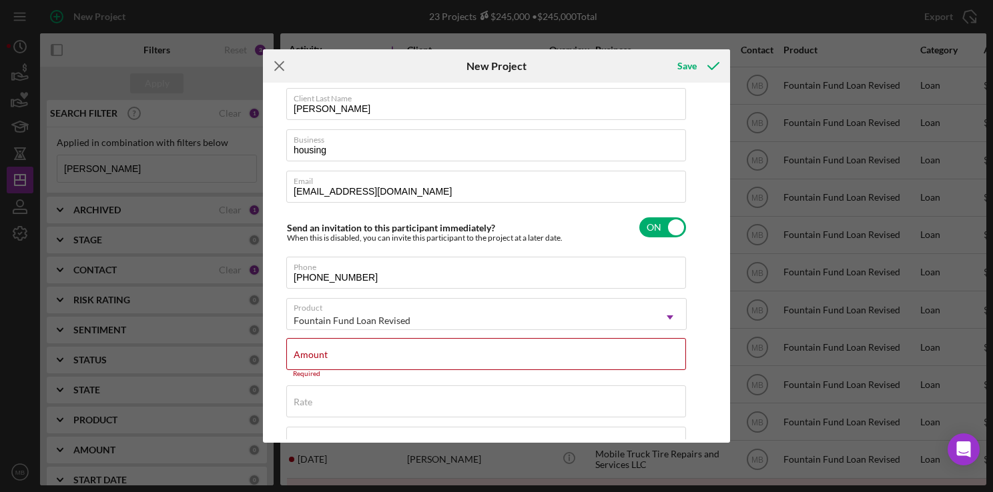
click at [275, 61] on line at bounding box center [279, 65] width 9 height 9
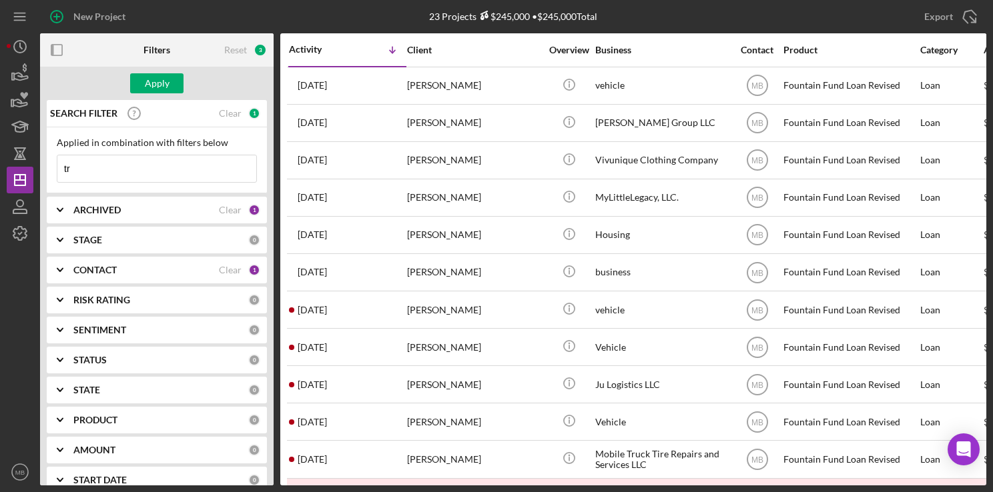
type input "t"
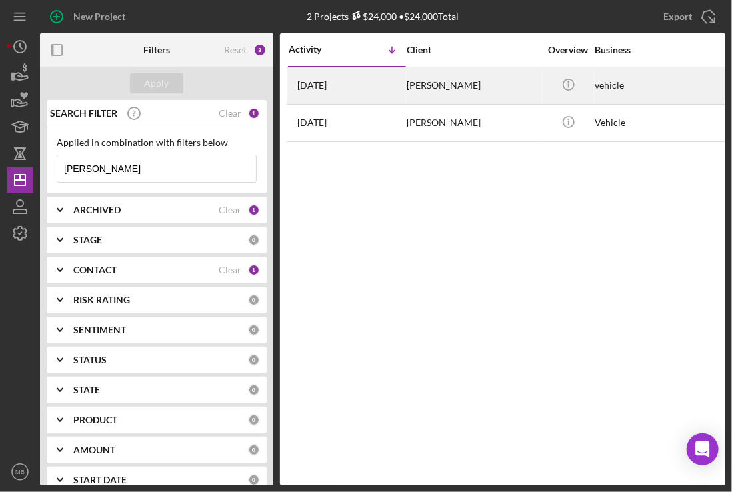
type input "[PERSON_NAME]"
click at [358, 76] on div "[DATE] [PERSON_NAME]" at bounding box center [347, 85] width 117 height 35
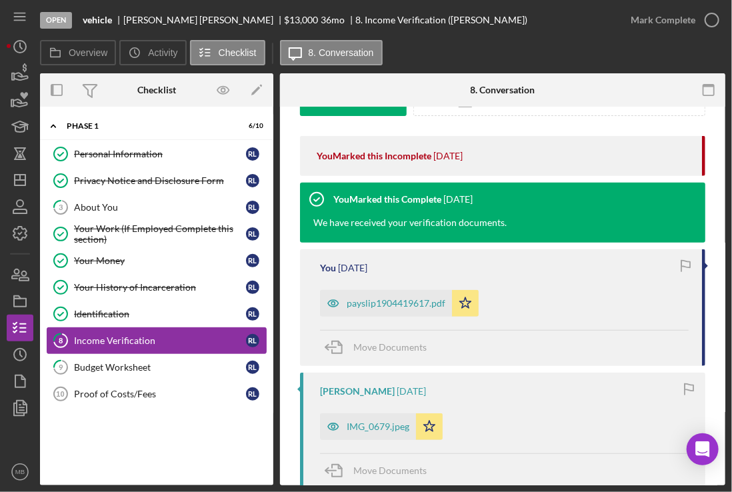
scroll to position [233, 0]
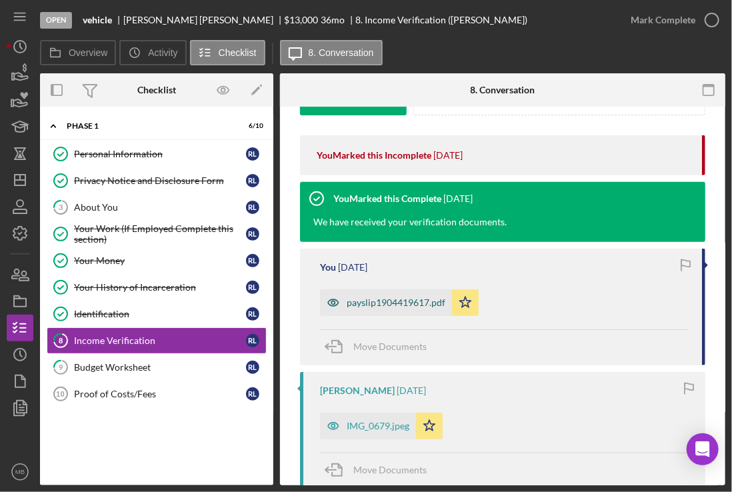
click at [398, 300] on div "payslip1904419617.pdf" at bounding box center [396, 302] width 99 height 11
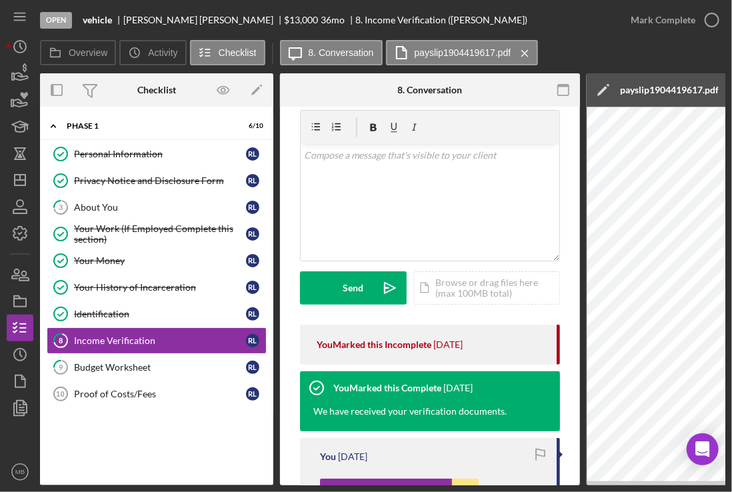
scroll to position [34, 0]
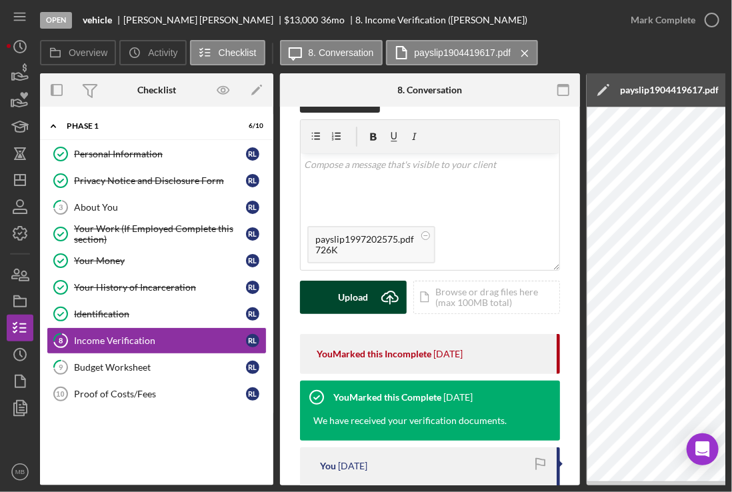
click at [380, 299] on icon "Icon/Upload" at bounding box center [390, 297] width 33 height 33
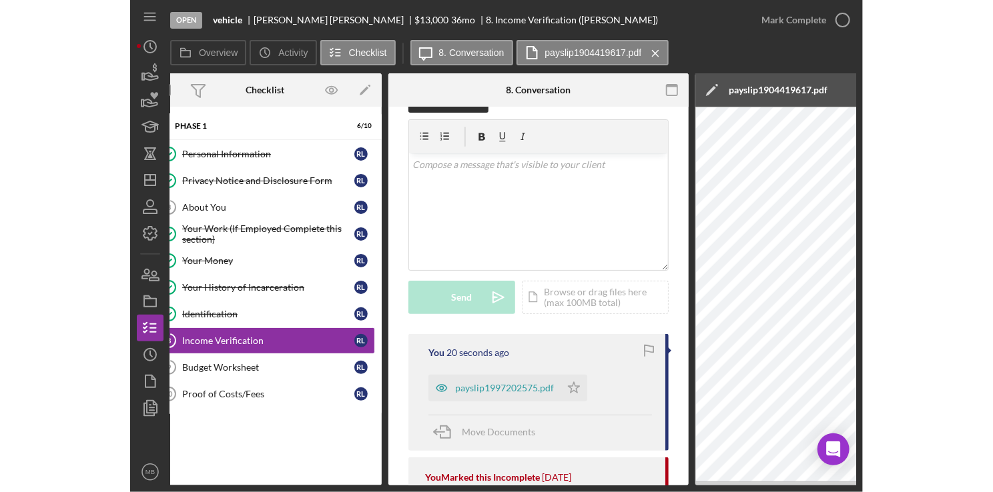
scroll to position [0, 0]
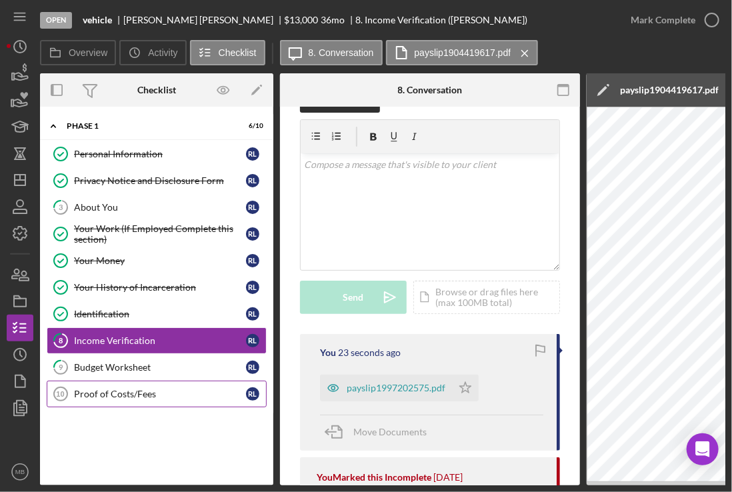
click at [127, 392] on div "Proof of Costs/Fees" at bounding box center [160, 394] width 172 height 11
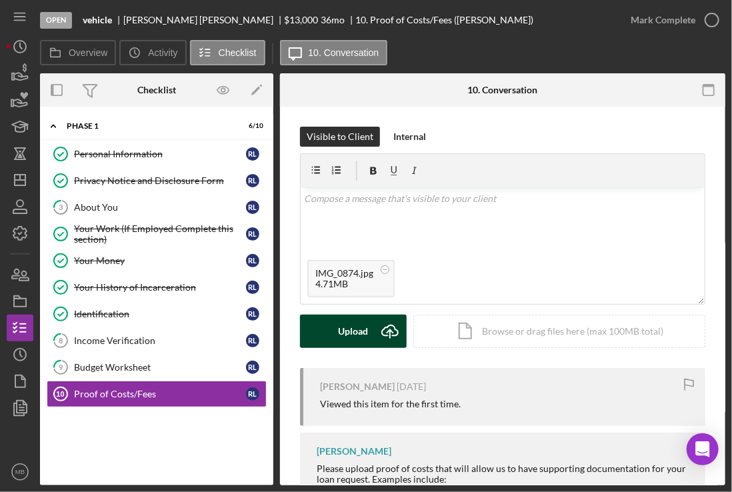
click at [367, 329] on div "Upload" at bounding box center [354, 331] width 30 height 33
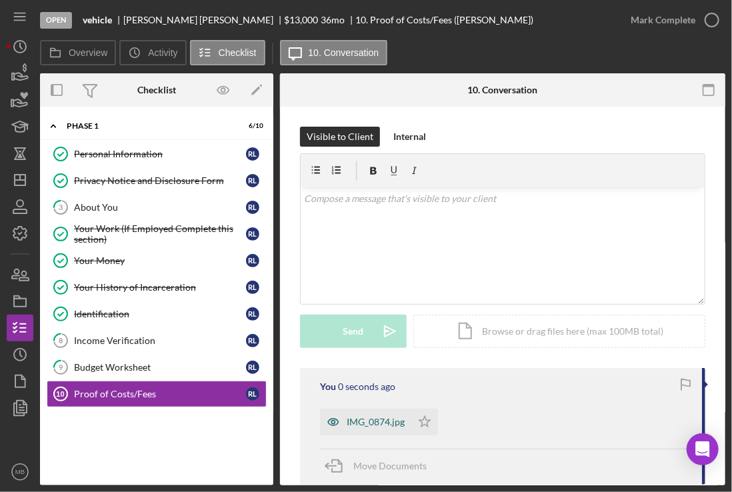
click at [365, 418] on div "IMG_0874.jpg" at bounding box center [376, 422] width 58 height 11
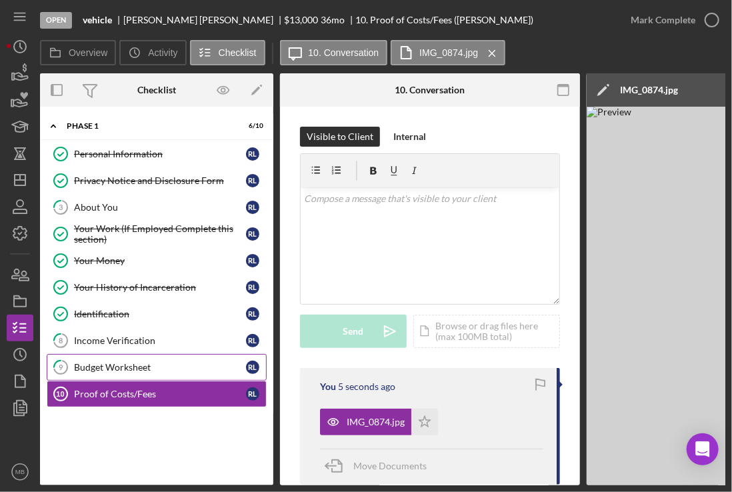
click at [152, 362] on div "Budget Worksheet" at bounding box center [160, 367] width 172 height 11
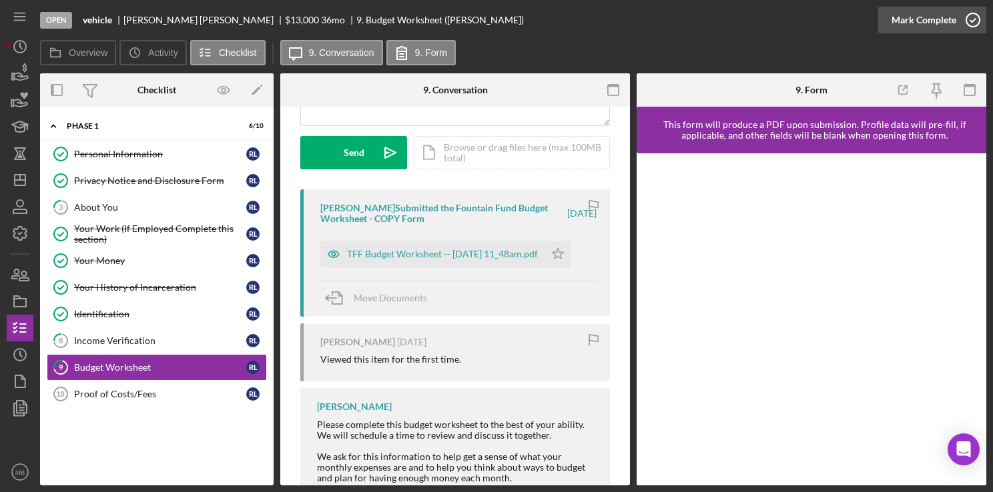
scroll to position [181, 0]
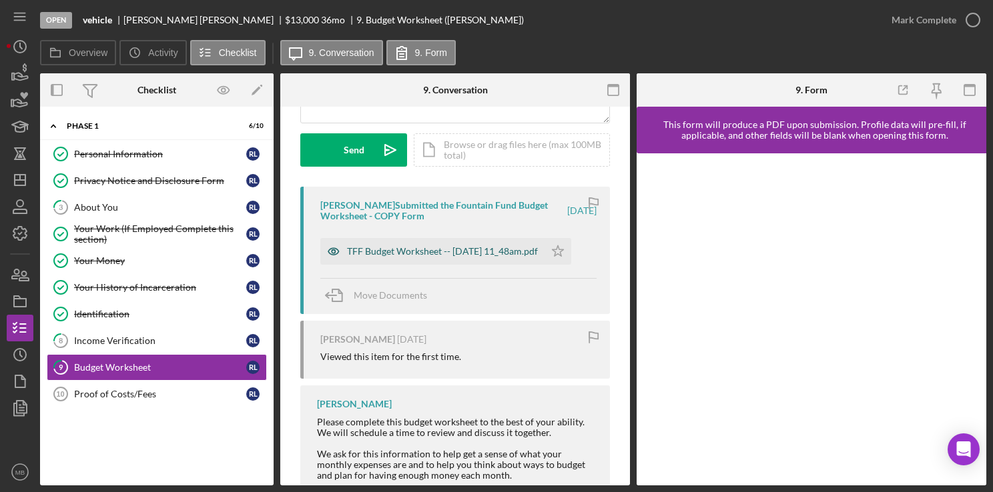
click at [446, 251] on div "TFF Budget Worksheet -- [DATE] 11_48am.pdf" at bounding box center [442, 251] width 191 height 11
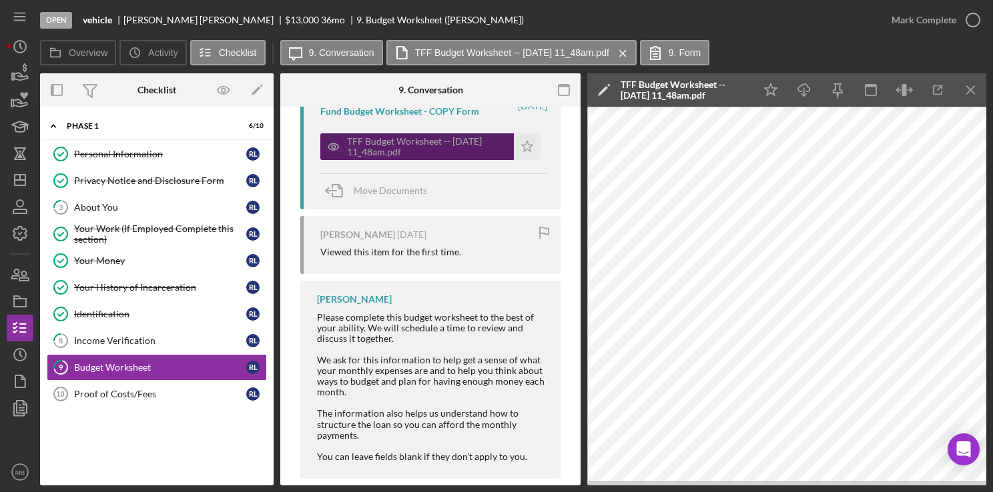
scroll to position [0, 0]
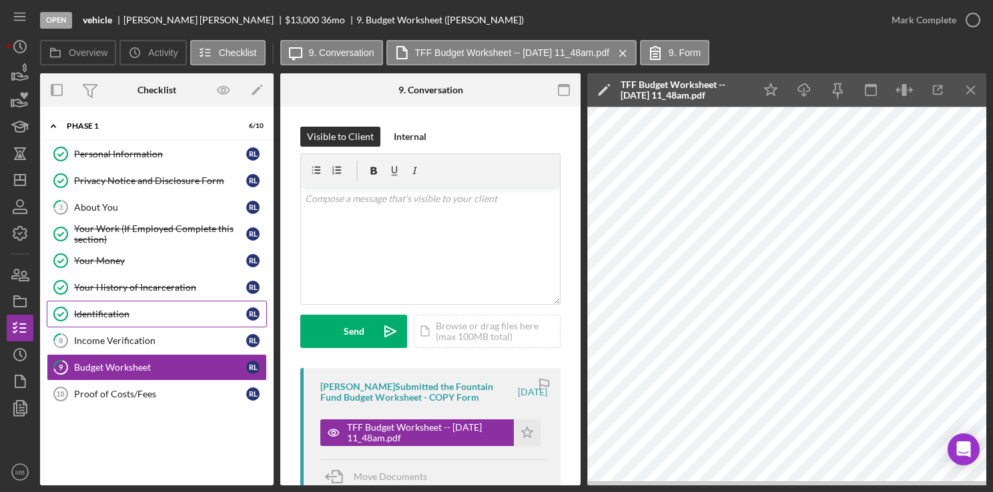
click at [130, 313] on div "Identification" at bounding box center [160, 314] width 172 height 11
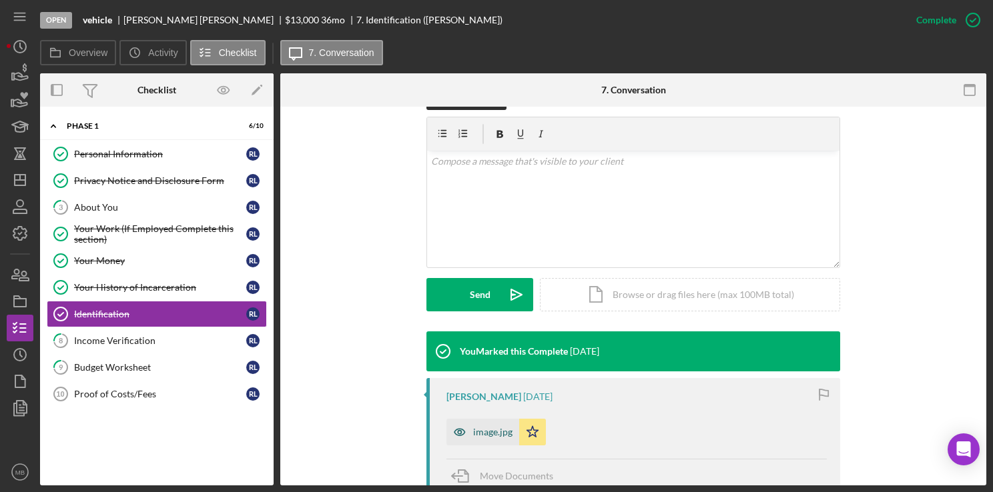
click at [494, 440] on div "image.jpg" at bounding box center [482, 432] width 73 height 27
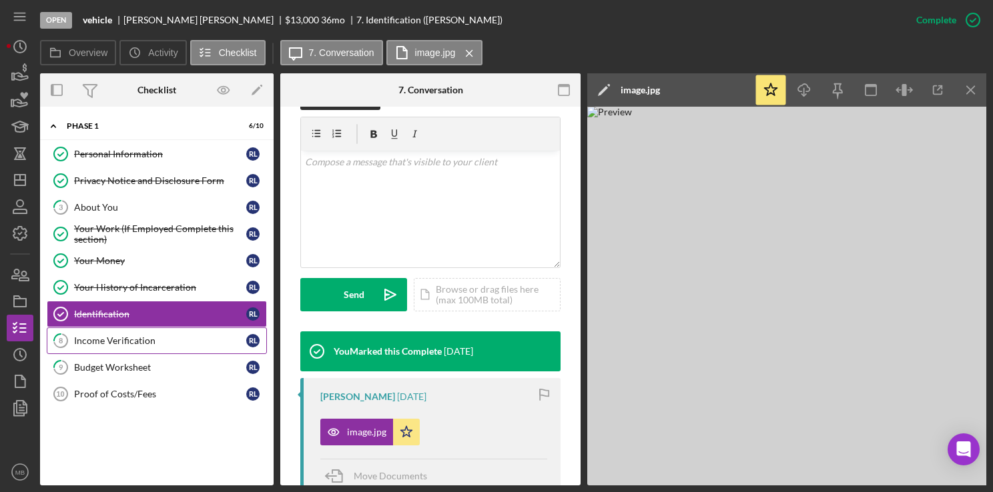
click at [176, 332] on link "8 Income Verification [PERSON_NAME]" at bounding box center [157, 340] width 220 height 27
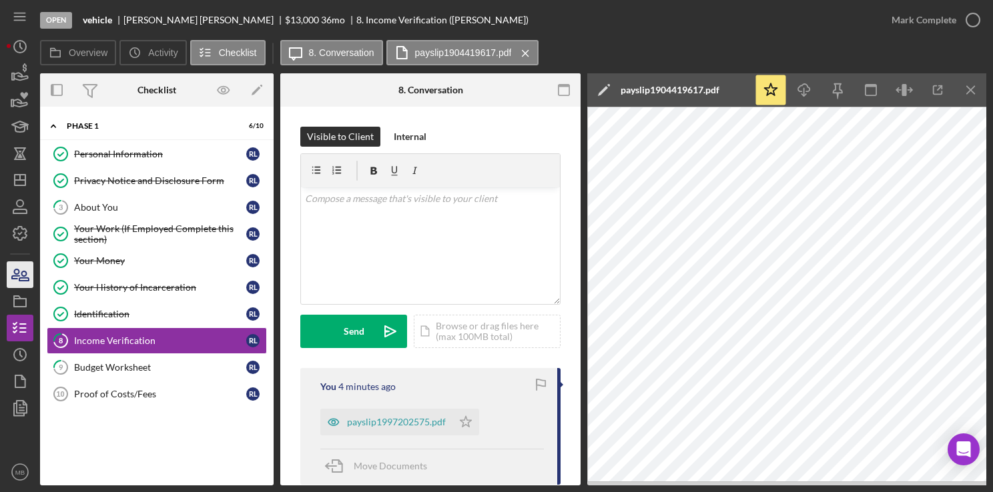
click at [19, 273] on icon "button" at bounding box center [15, 273] width 7 height 9
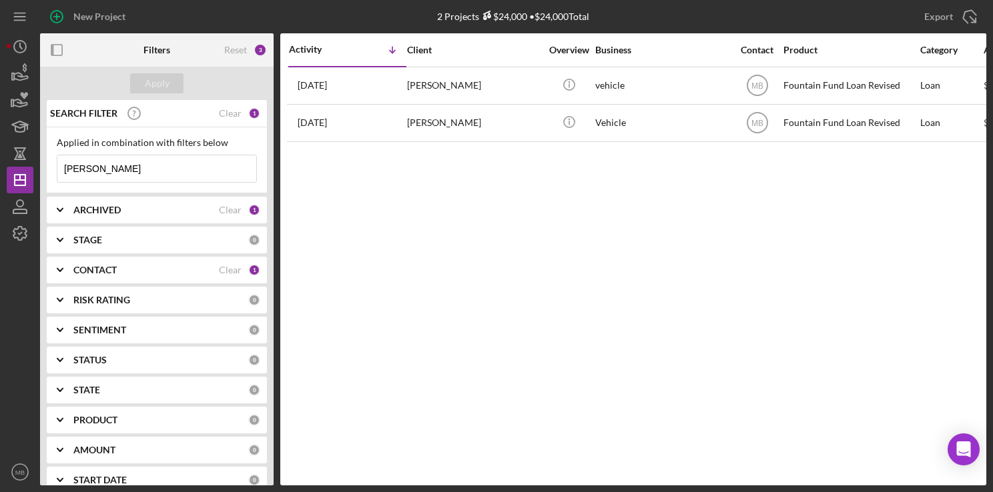
click at [168, 174] on input "[PERSON_NAME]" at bounding box center [156, 168] width 199 height 27
type input "l"
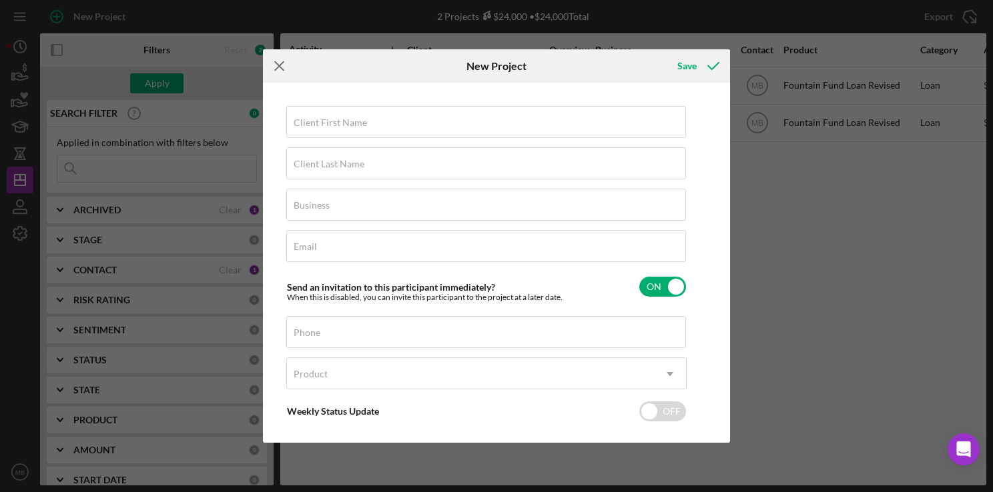
click at [279, 60] on icon "Icon/Menu Close" at bounding box center [279, 65] width 33 height 33
click at [281, 65] on icon "Icon/Menu Close" at bounding box center [279, 65] width 33 height 33
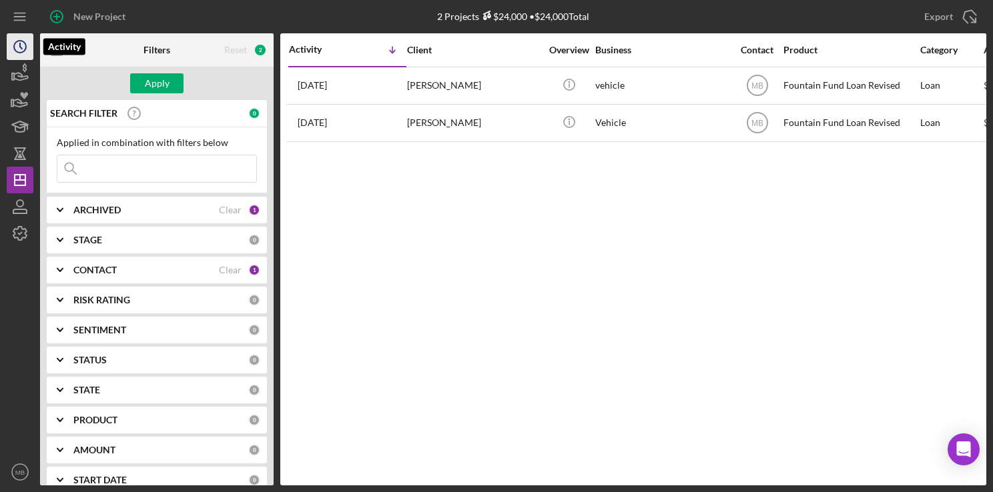
click at [19, 39] on icon "Icon/History" at bounding box center [19, 46] width 33 height 33
click at [222, 161] on input "[PERSON_NAME]" at bounding box center [156, 168] width 199 height 27
type input "l"
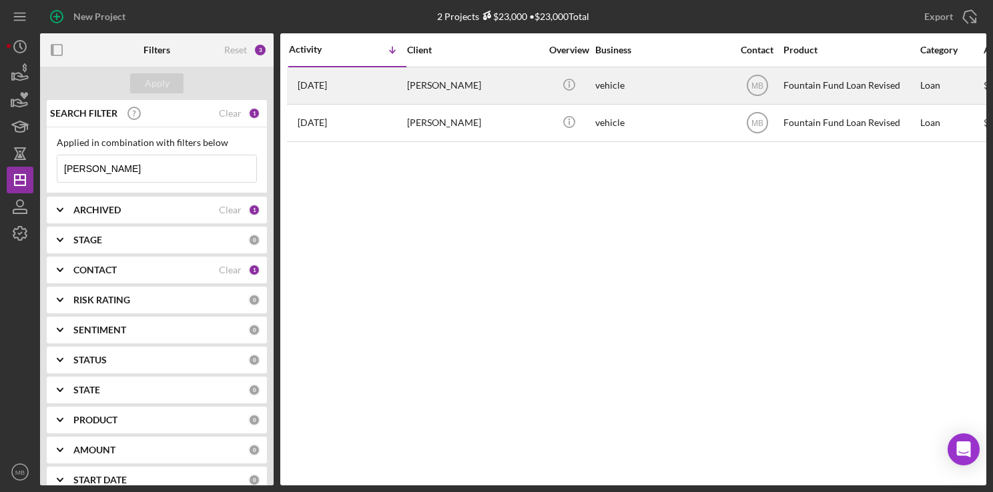
type input "[PERSON_NAME]"
click at [438, 89] on div "[PERSON_NAME]" at bounding box center [473, 85] width 133 height 35
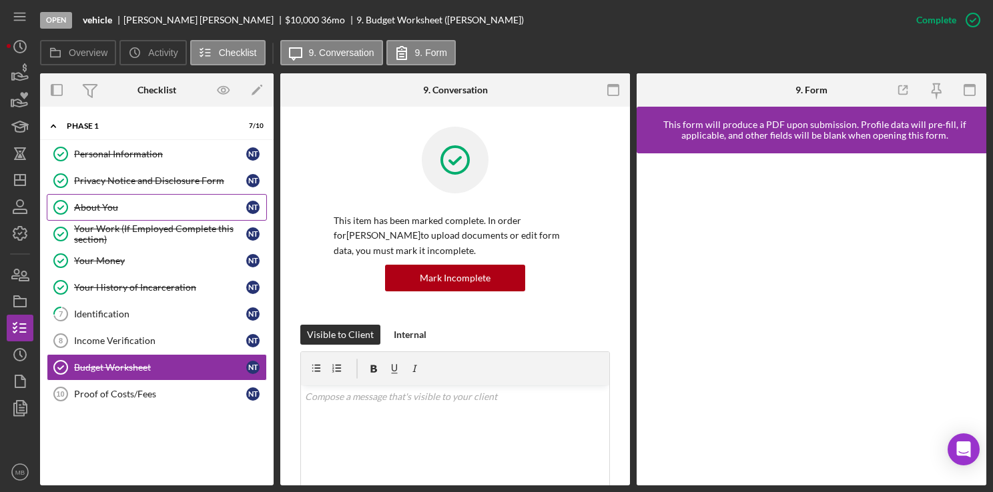
click at [141, 203] on div "About You" at bounding box center [160, 207] width 172 height 11
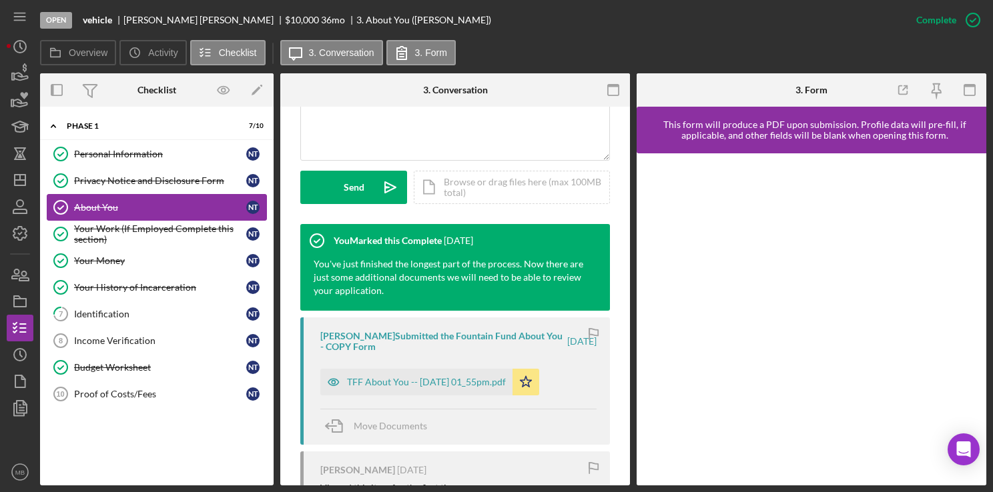
scroll to position [372, 0]
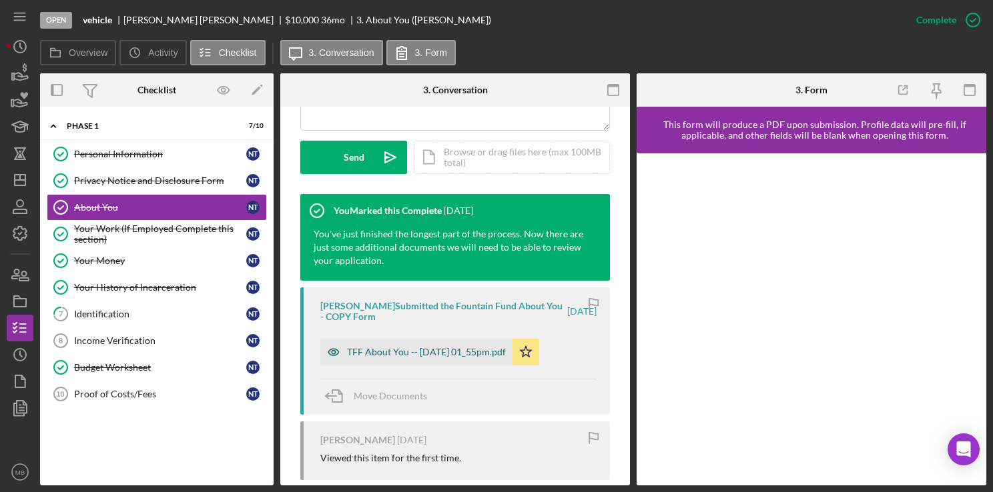
click at [466, 358] on div "TFF About You -- [DATE] 01_55pm.pdf" at bounding box center [416, 352] width 192 height 27
